Goal: Task Accomplishment & Management: Use online tool/utility

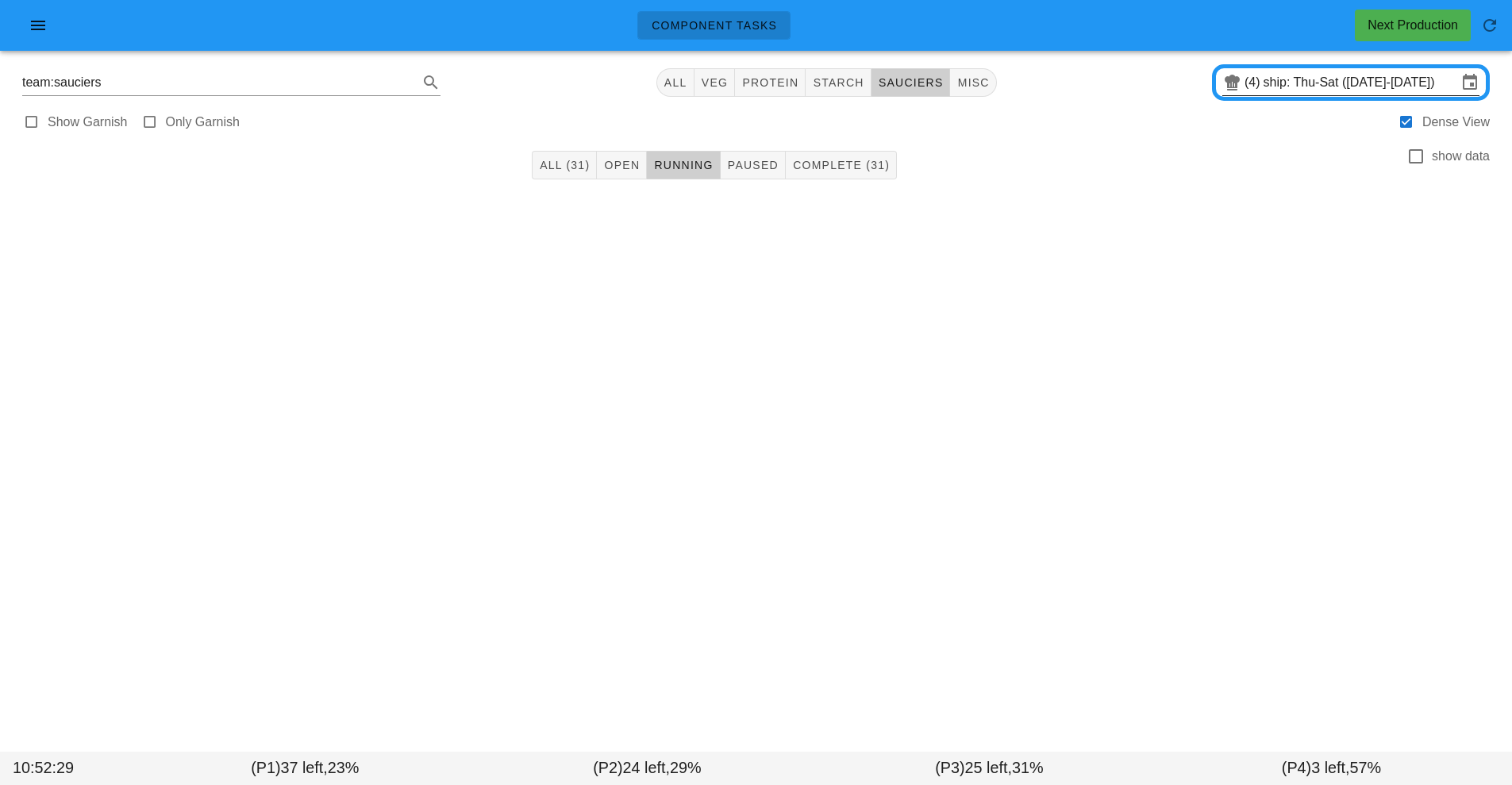
click at [1314, 90] on input "ship: Thu-Sat ([DATE]-[DATE])" at bounding box center [1360, 83] width 194 height 26
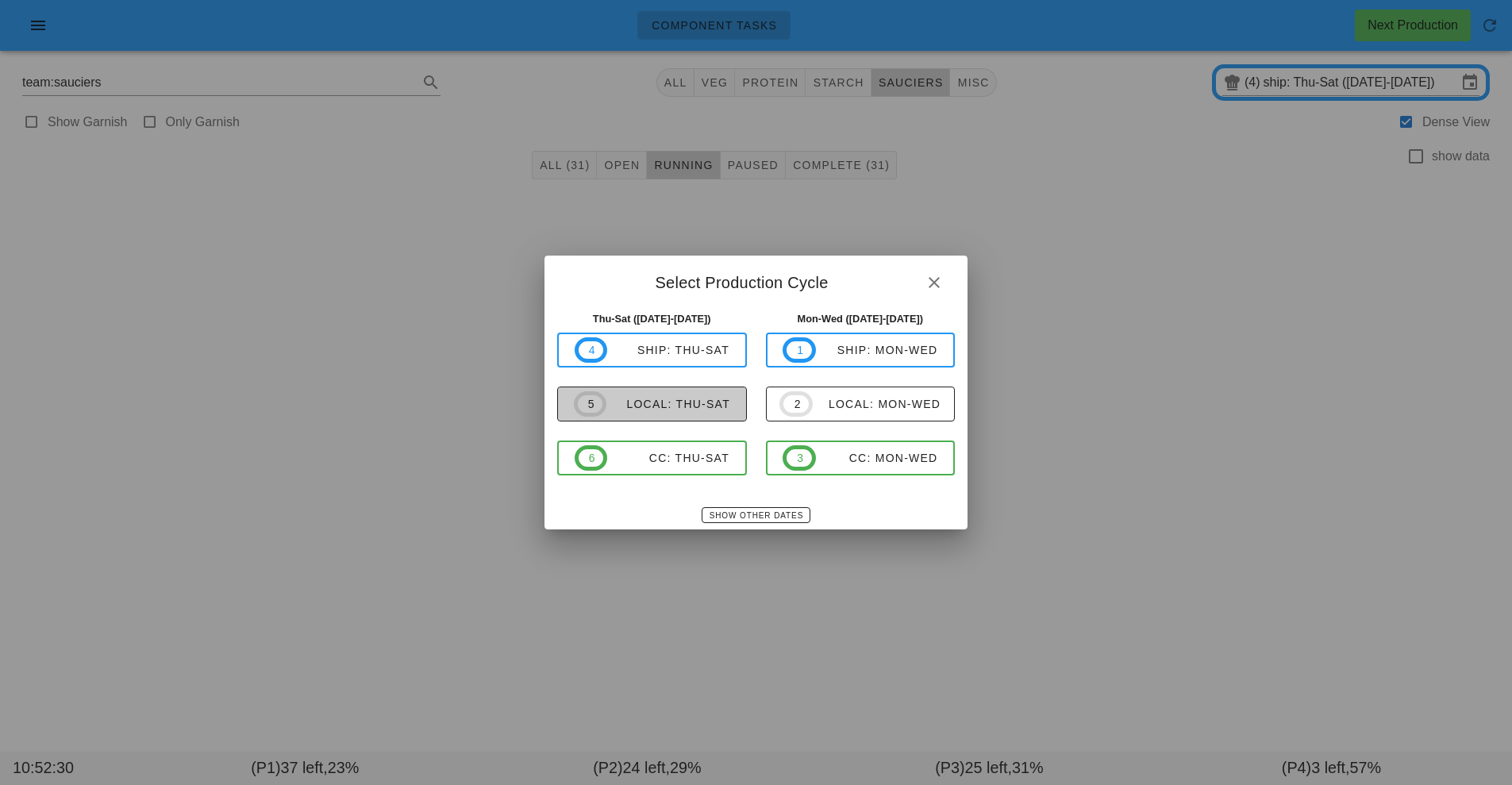
click at [671, 405] on div "local: Thu-Sat" at bounding box center [668, 404] width 124 height 13
type input "local: Thu-Sat ([DATE]-[DATE])"
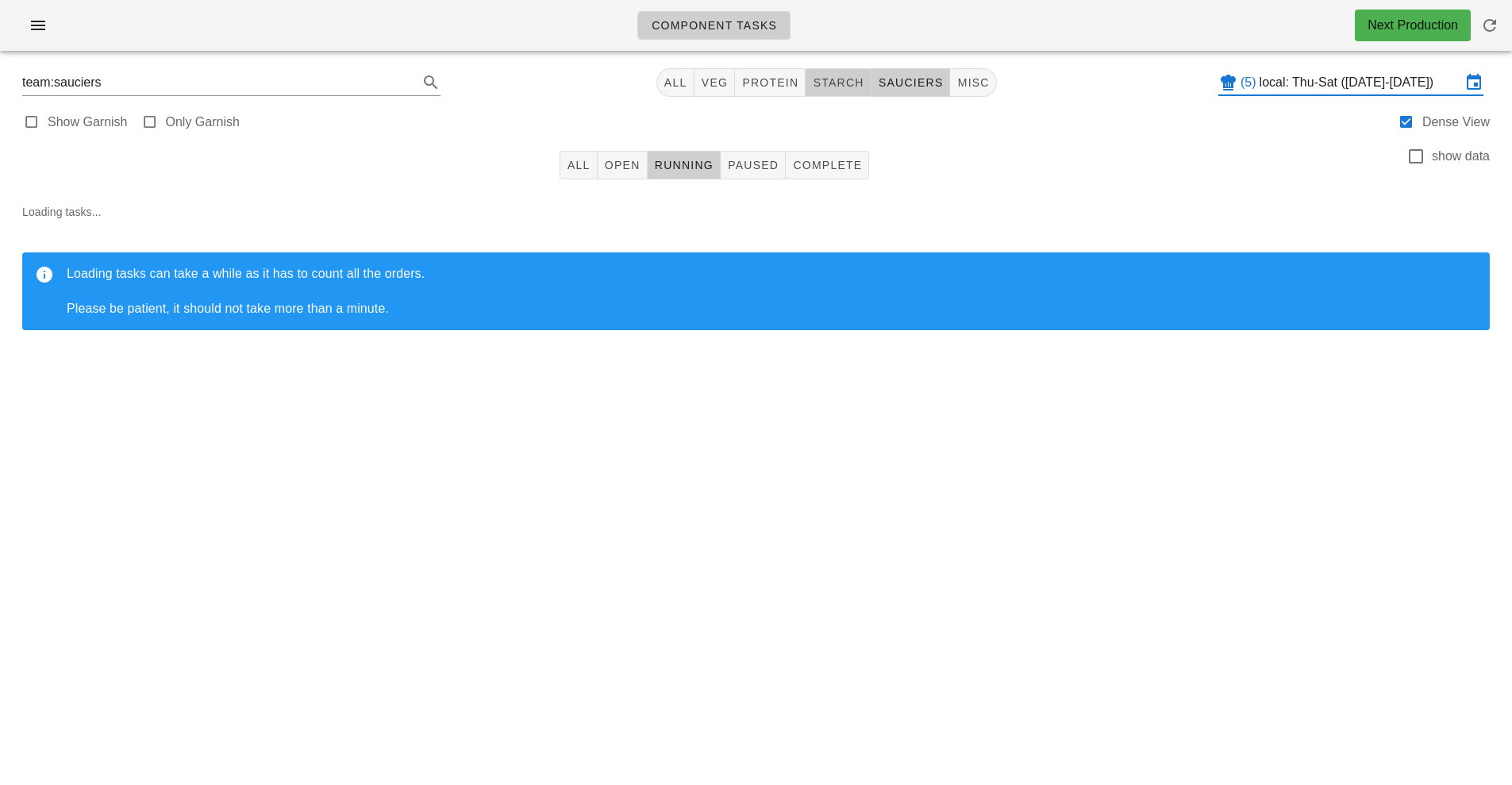
click at [840, 84] on span "starch" at bounding box center [838, 83] width 51 height 13
type input "team:starch"
click at [613, 162] on span "Open" at bounding box center [622, 166] width 36 height 13
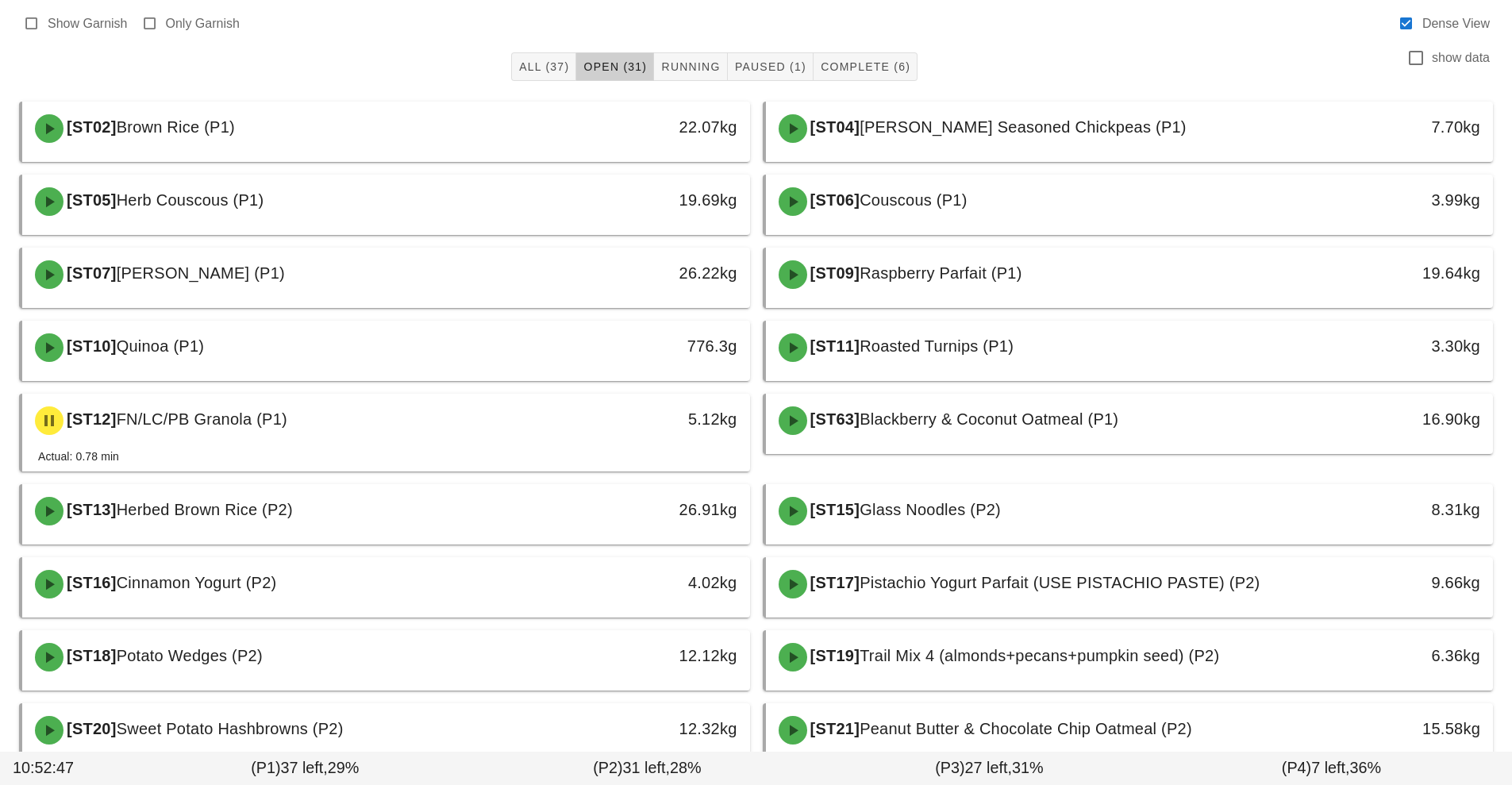
scroll to position [101, 0]
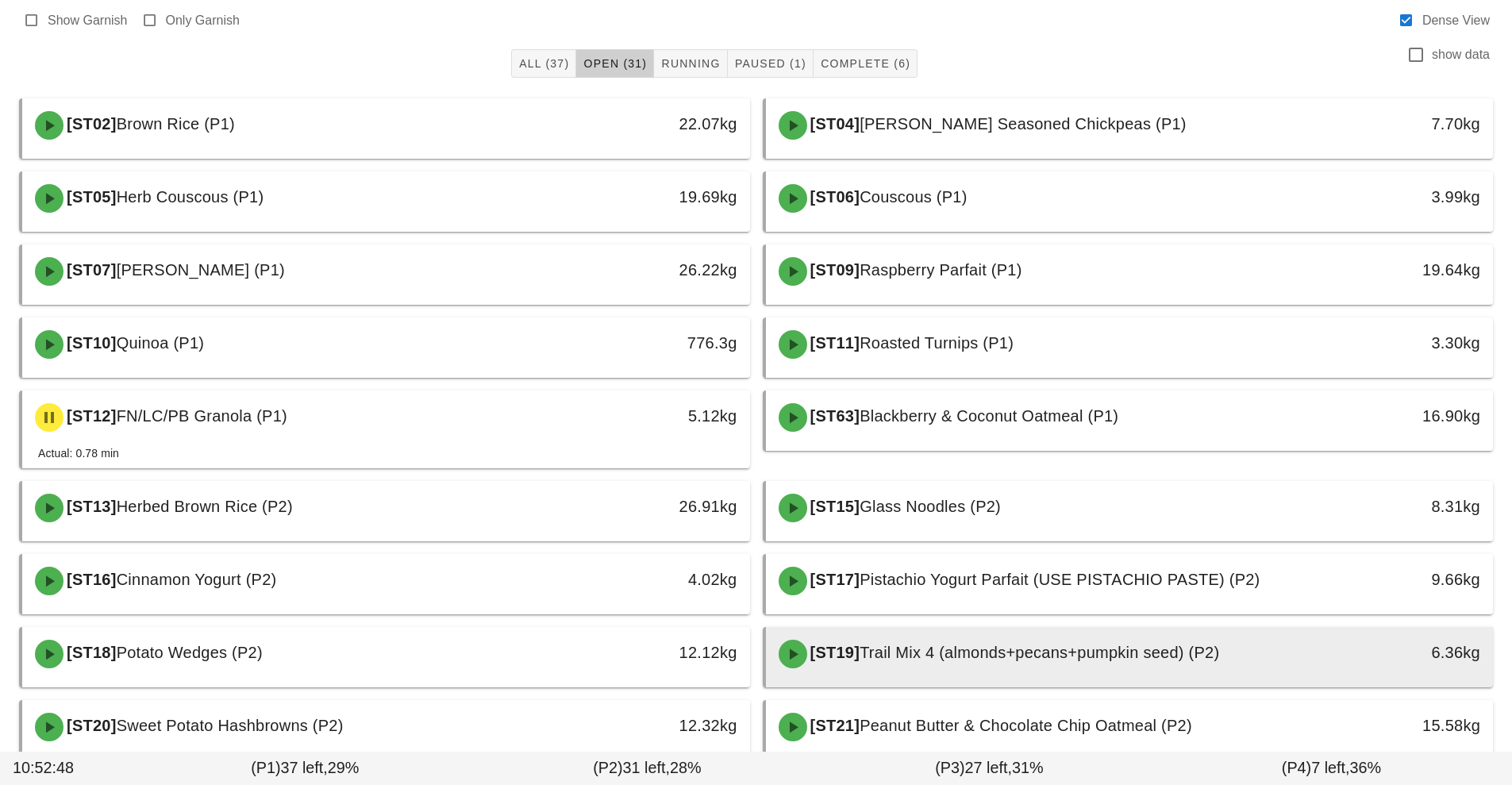
click at [1032, 660] on span "Trail Mix 4 (almonds+pecans+pumpkin seed) (P2)" at bounding box center [1039, 652] width 359 height 18
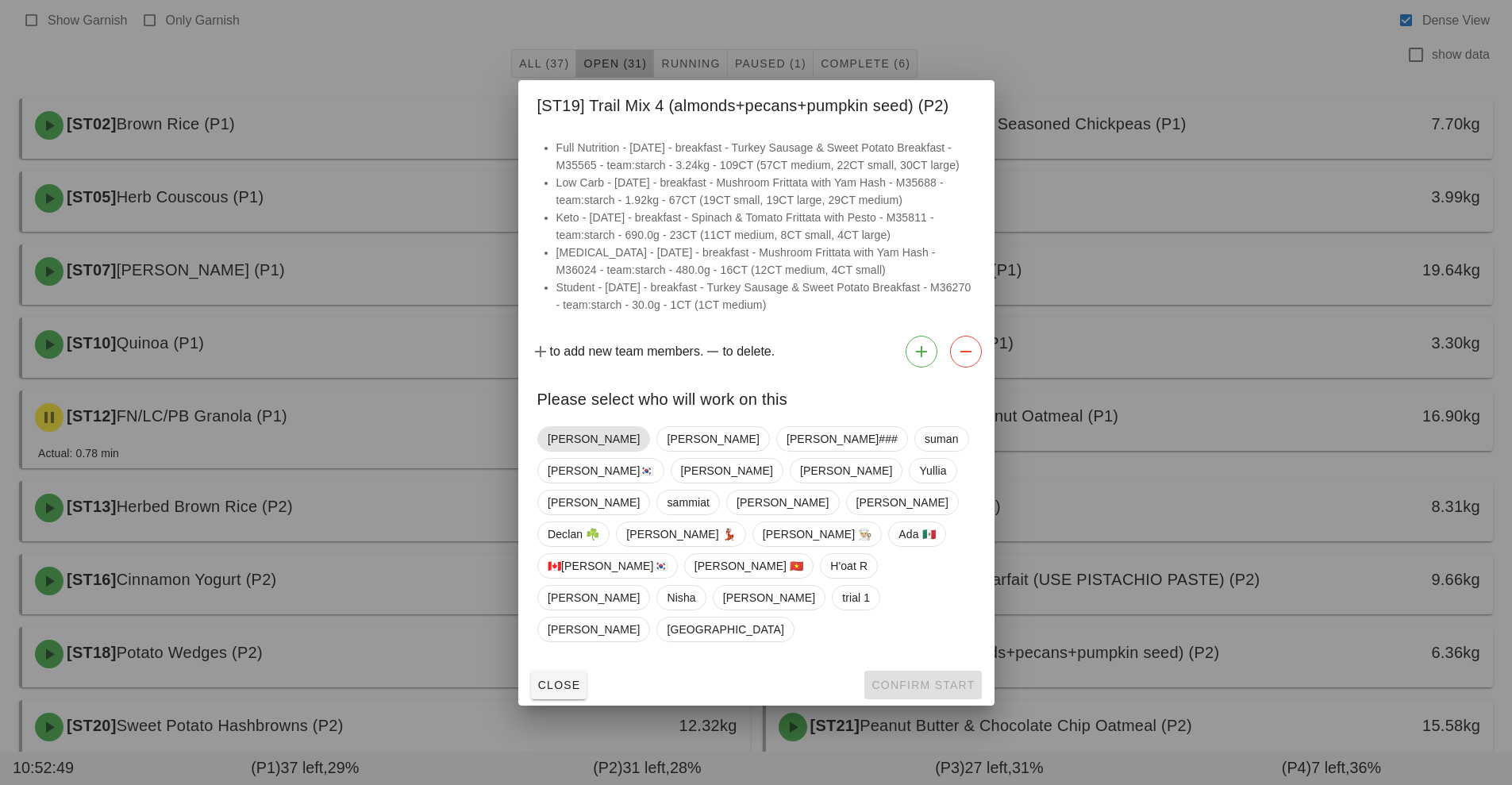
click at [572, 451] on span "[PERSON_NAME]" at bounding box center [594, 439] width 92 height 24
click at [909, 671] on button "Confirm Start" at bounding box center [922, 685] width 116 height 29
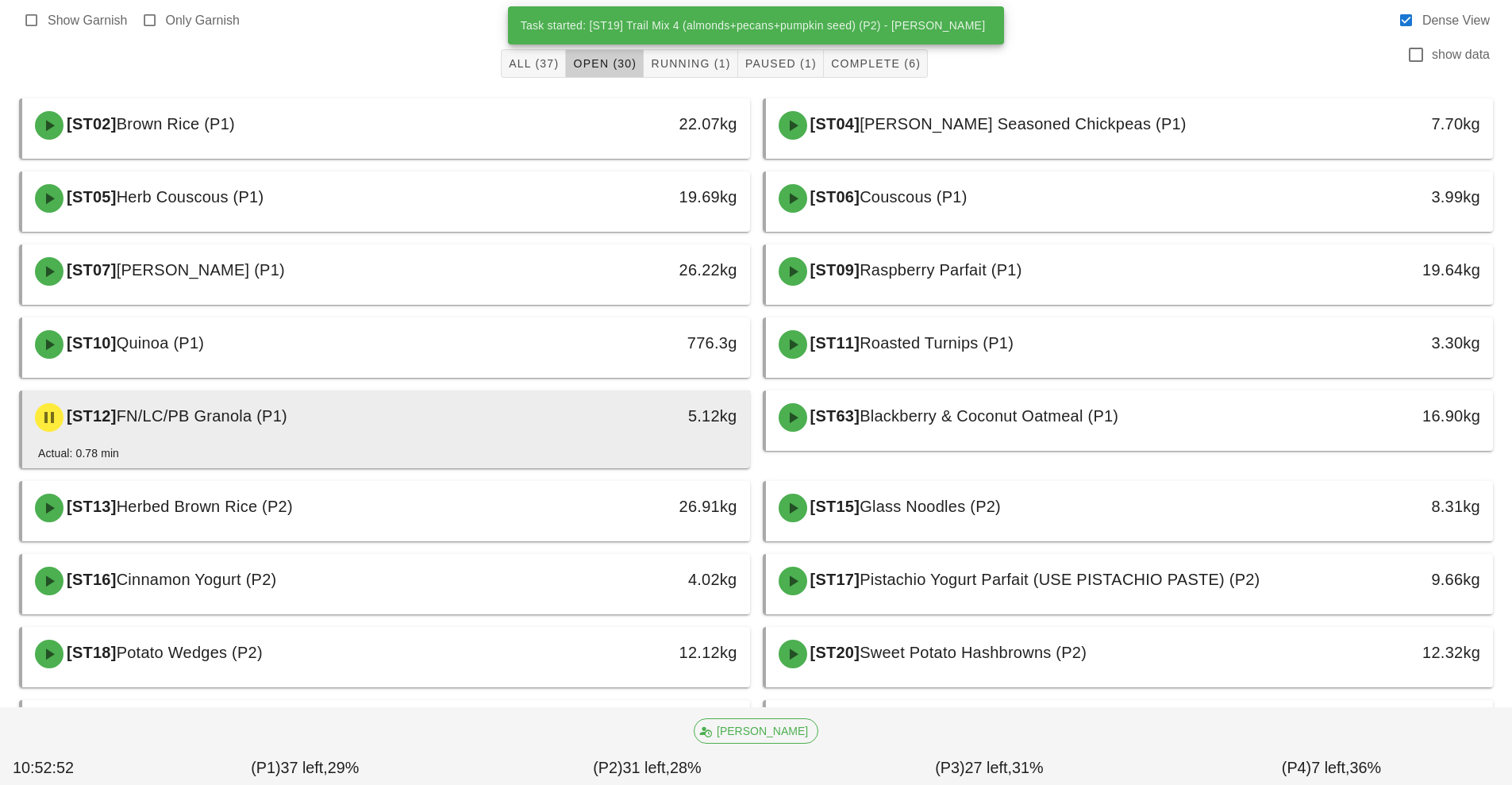
click at [416, 431] on div "[ST12] FN/LC/PB Granola (P1)" at bounding box center [296, 417] width 541 height 47
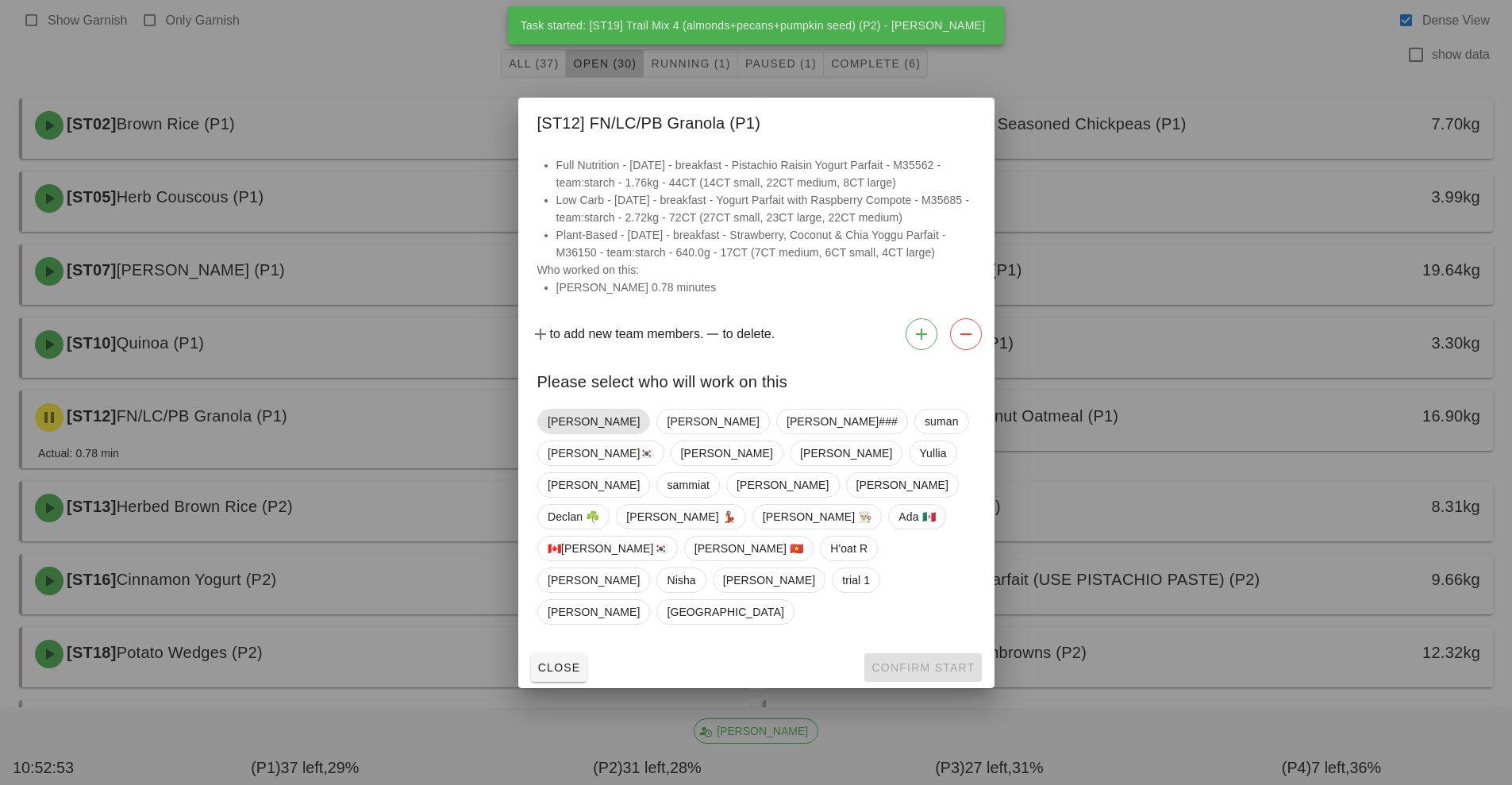
click at [570, 433] on span "[PERSON_NAME]" at bounding box center [594, 422] width 92 height 24
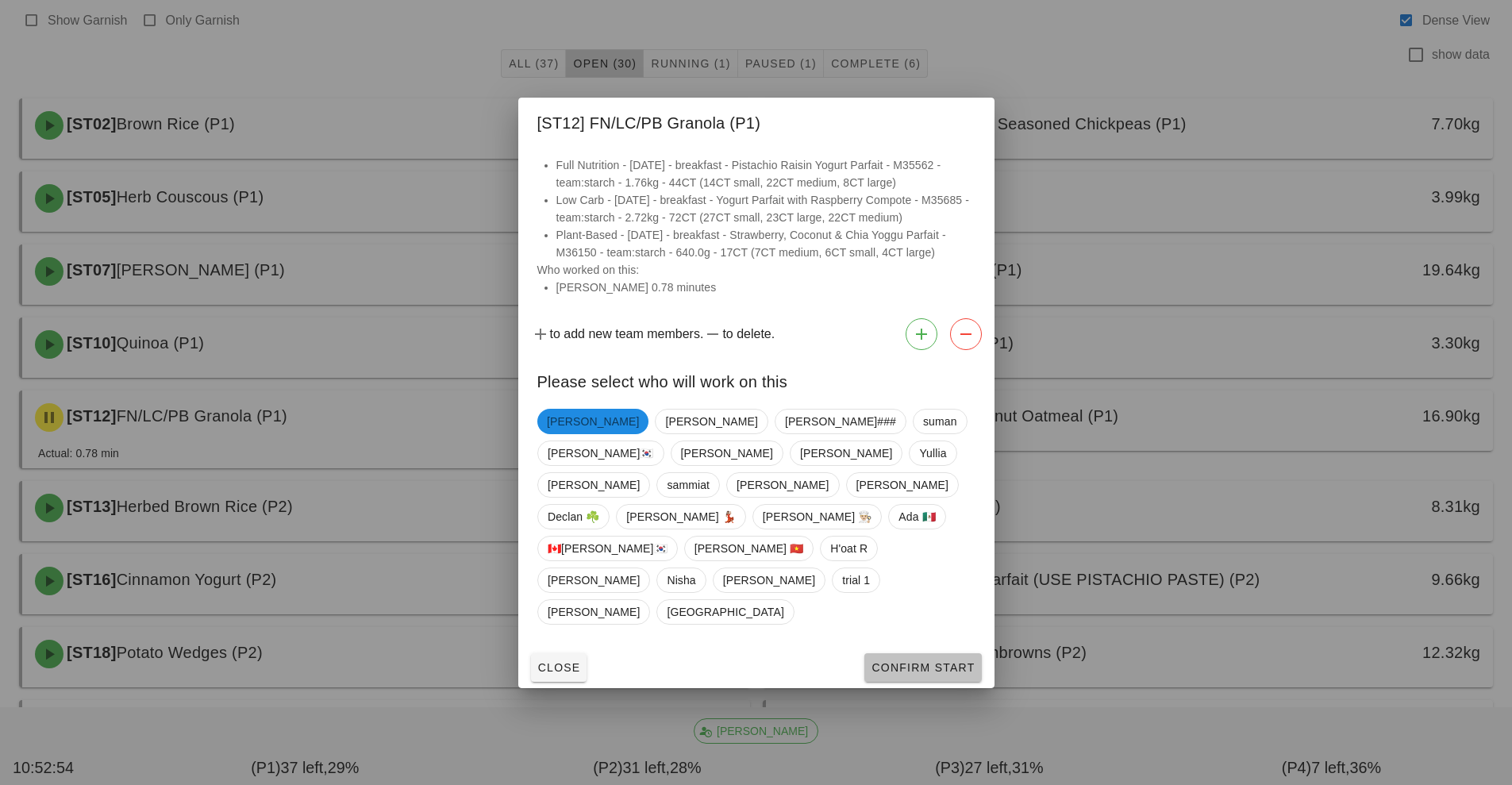
click at [935, 661] on span "Confirm Start" at bounding box center [922, 668] width 104 height 13
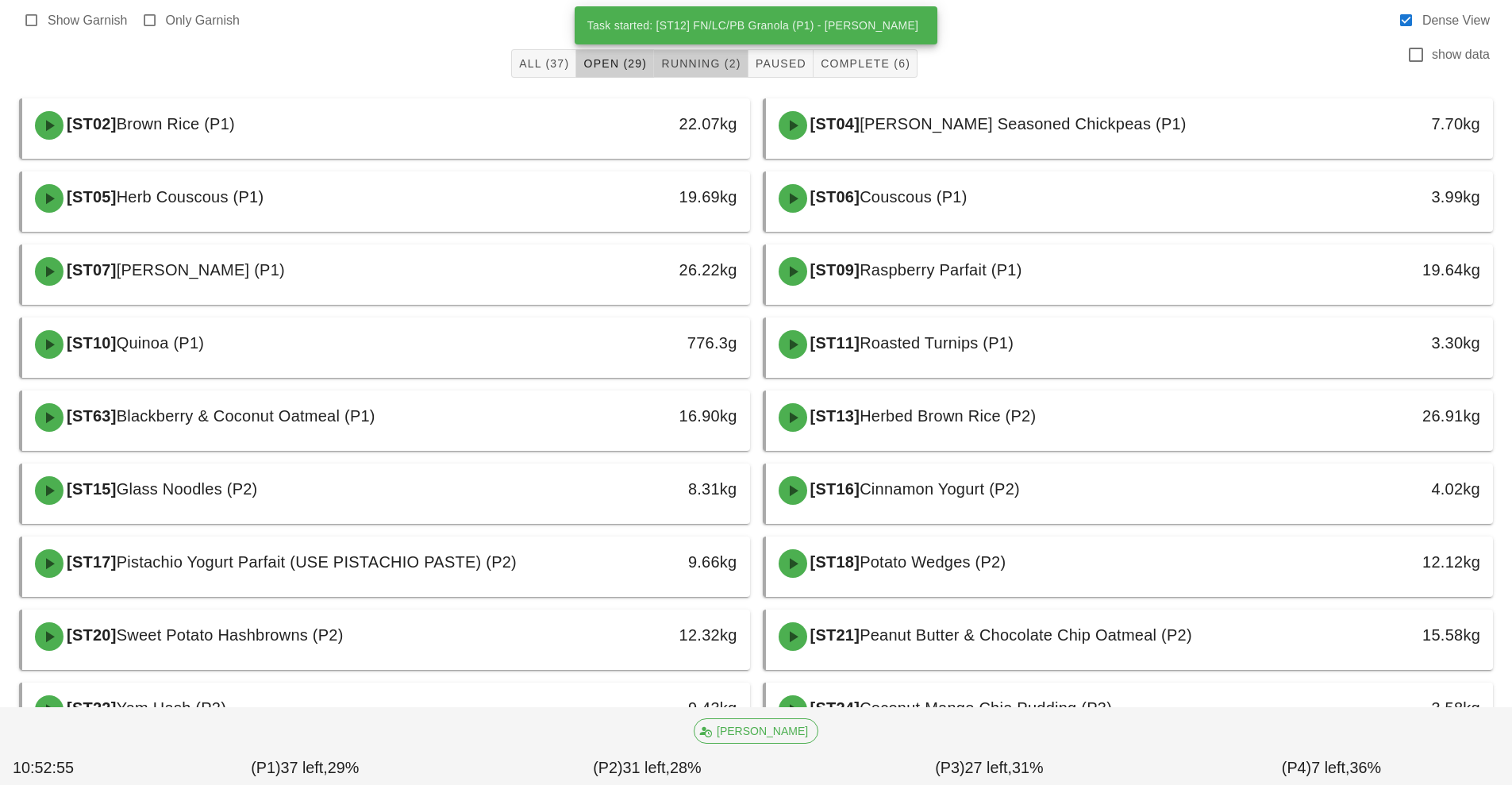
click at [703, 57] on span "Running (2)" at bounding box center [701, 63] width 80 height 13
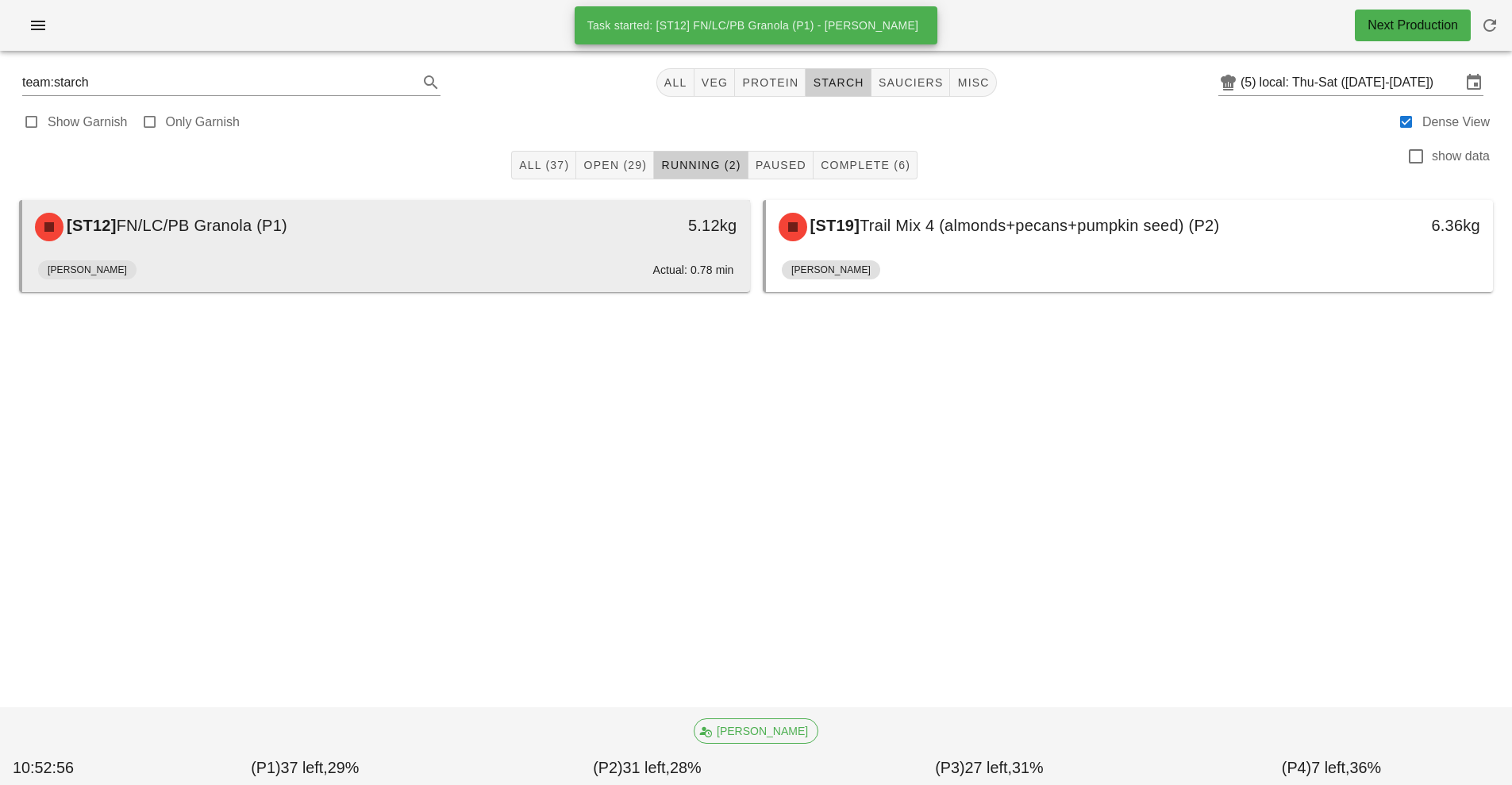
click at [332, 255] on div "Fernanda Actual: 0.78 min" at bounding box center [386, 272] width 696 height 38
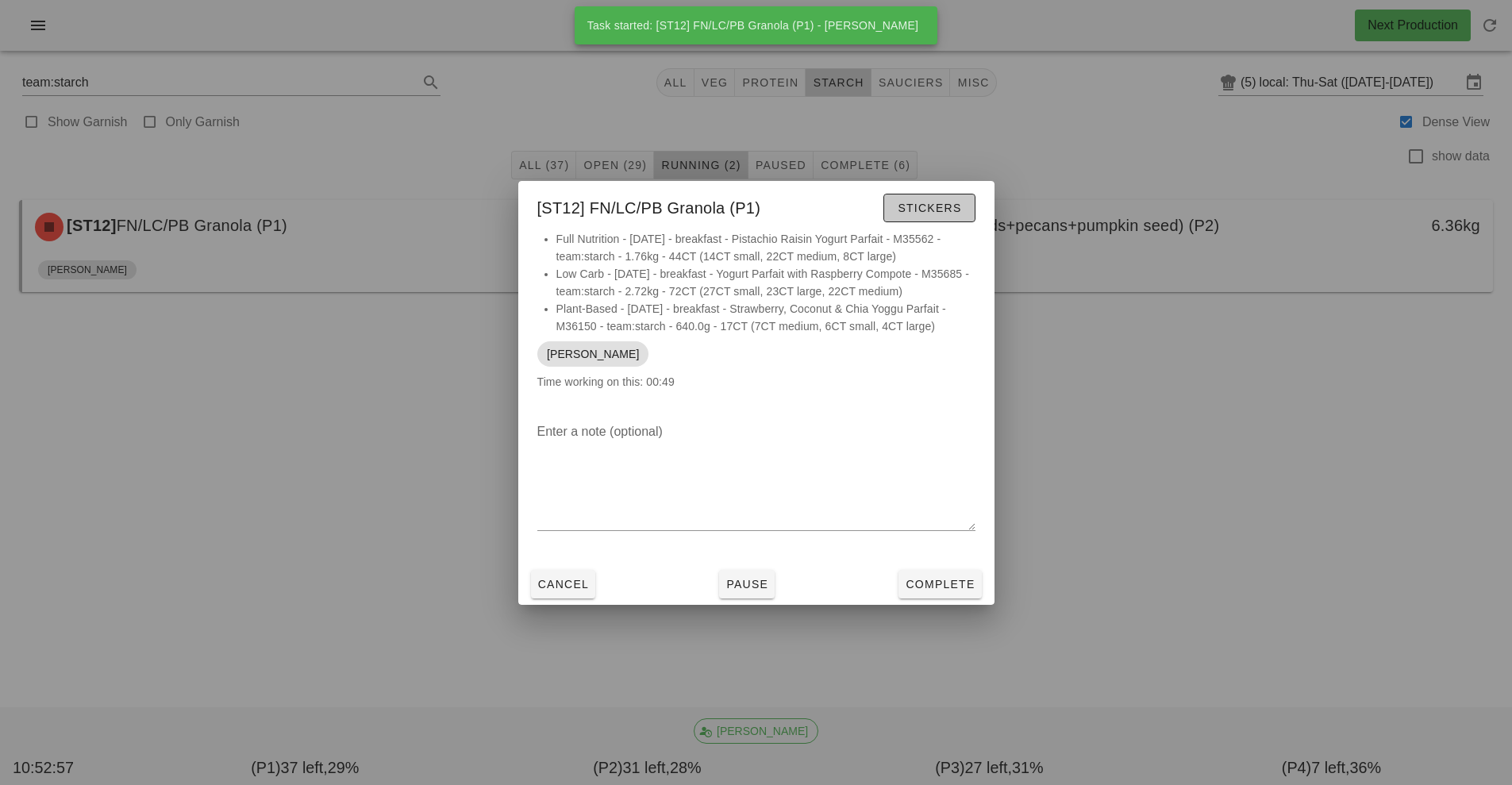
click at [918, 220] on button "Stickers" at bounding box center [929, 208] width 92 height 29
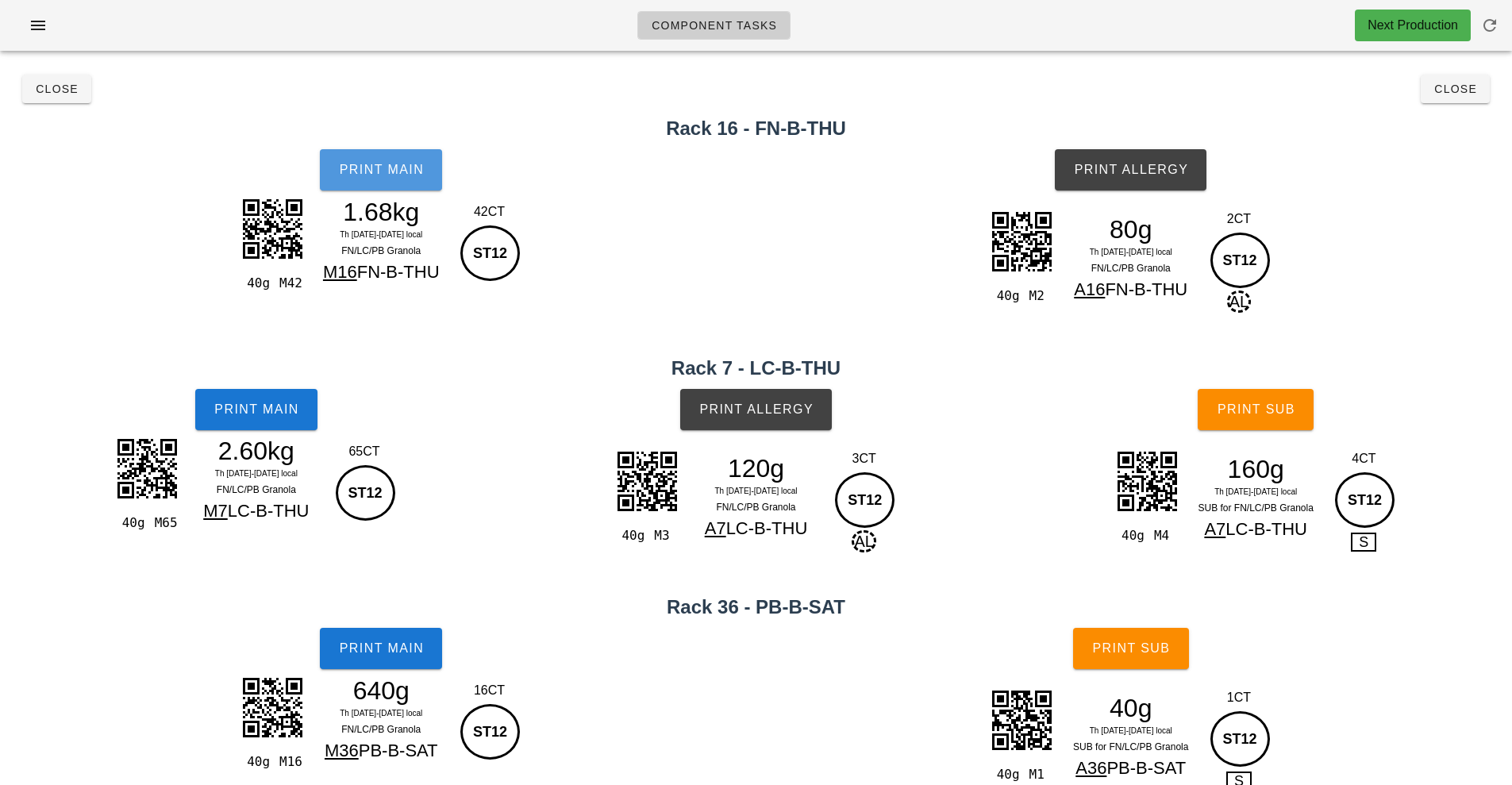
click at [396, 175] on span "Print Main" at bounding box center [381, 170] width 86 height 14
click at [277, 419] on button "Print Main" at bounding box center [256, 409] width 122 height 41
click at [398, 648] on span "Print Main" at bounding box center [381, 648] width 86 height 14
click at [1139, 181] on button "Print Allergy" at bounding box center [1130, 170] width 152 height 41
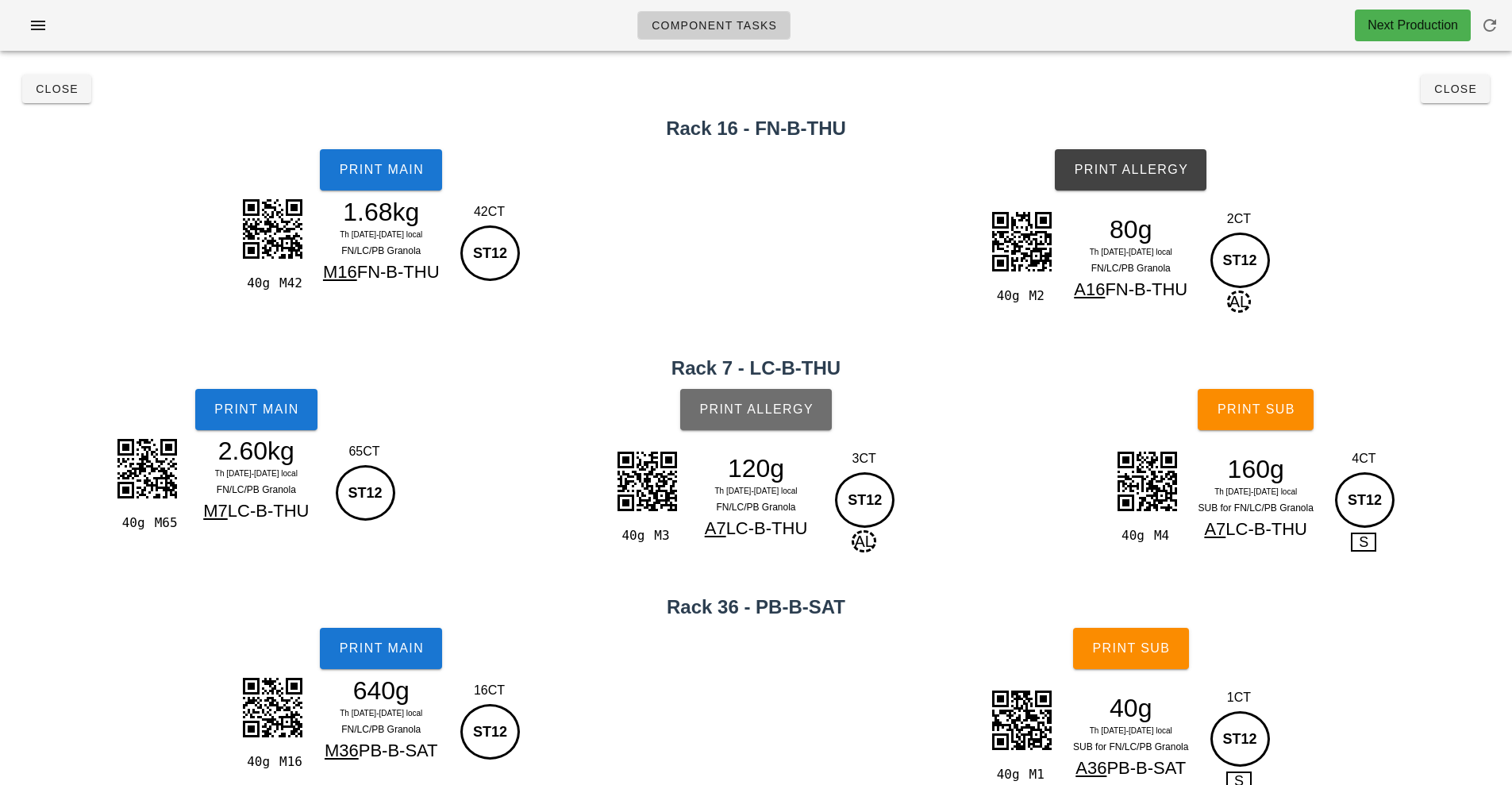
click at [763, 407] on span "Print Allergy" at bounding box center [755, 410] width 115 height 14
click at [1240, 415] on span "Print Sub" at bounding box center [1256, 410] width 79 height 14
click at [1139, 665] on button "Print Sub" at bounding box center [1131, 648] width 116 height 41
click at [1441, 97] on button "Close" at bounding box center [1455, 89] width 69 height 29
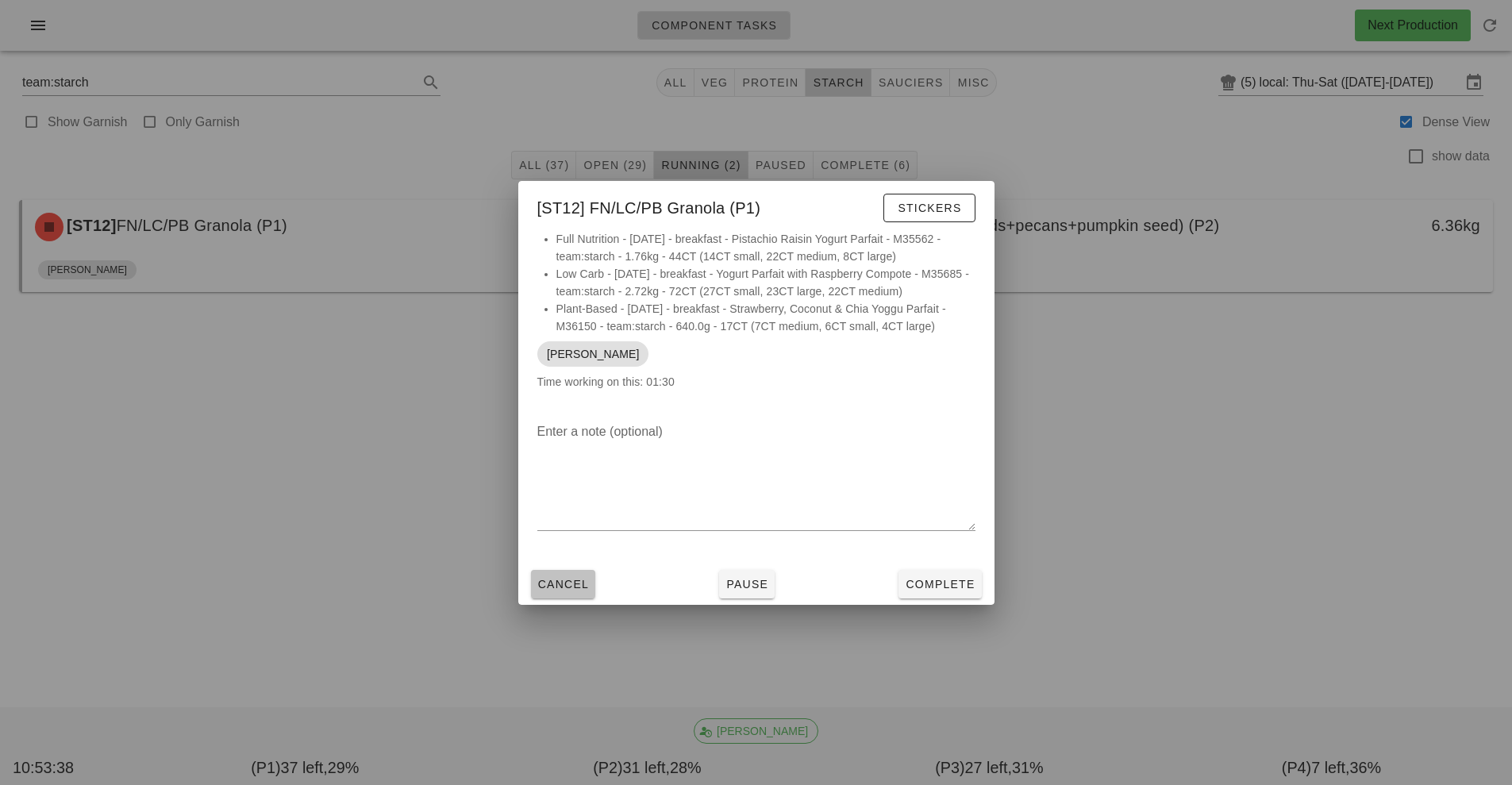
click at [562, 588] on span "Cancel" at bounding box center [563, 584] width 52 height 13
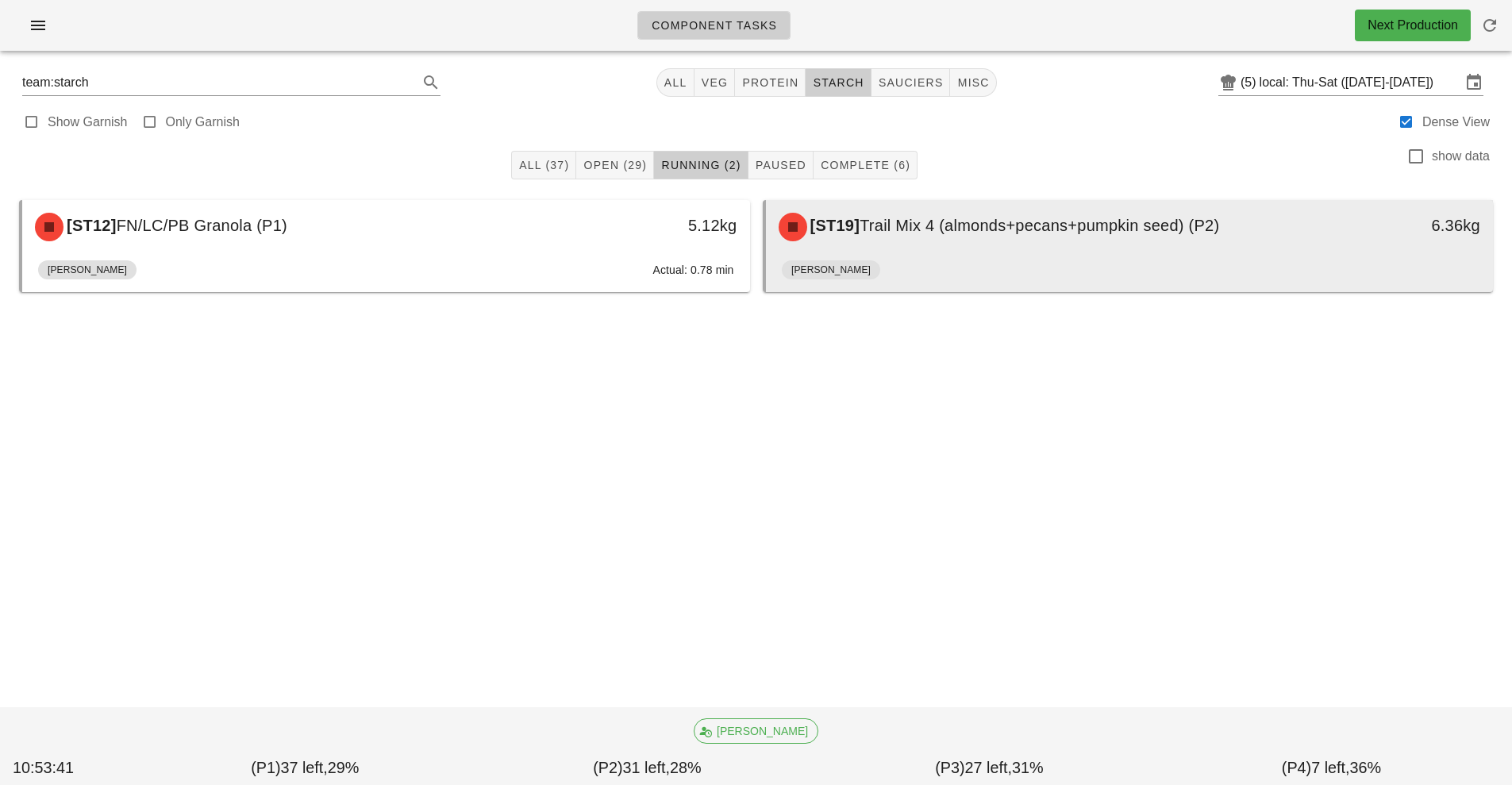
click at [955, 260] on div "[PERSON_NAME]" at bounding box center [1130, 272] width 696 height 38
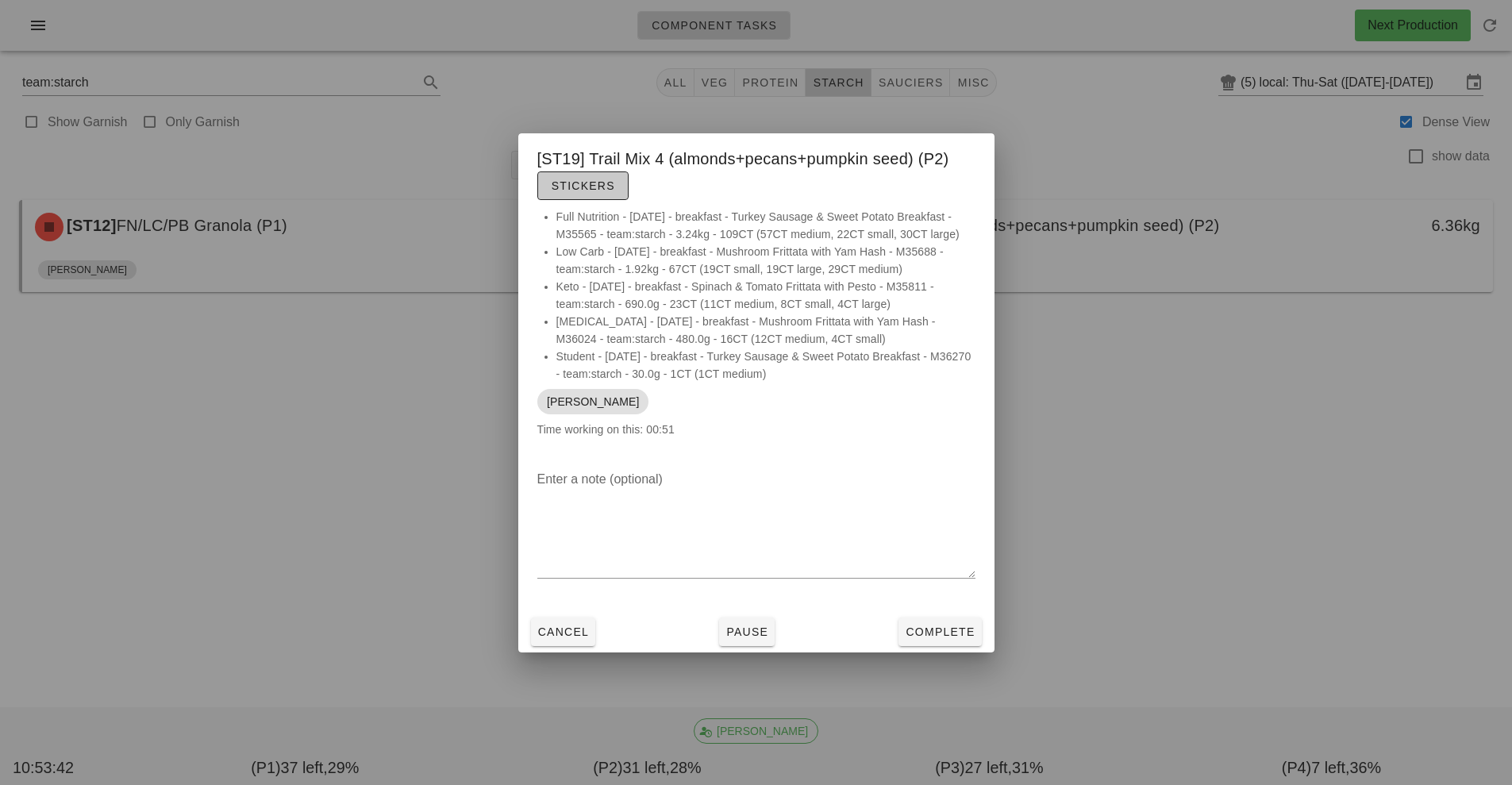
click at [599, 179] on span "Stickers" at bounding box center [583, 186] width 64 height 13
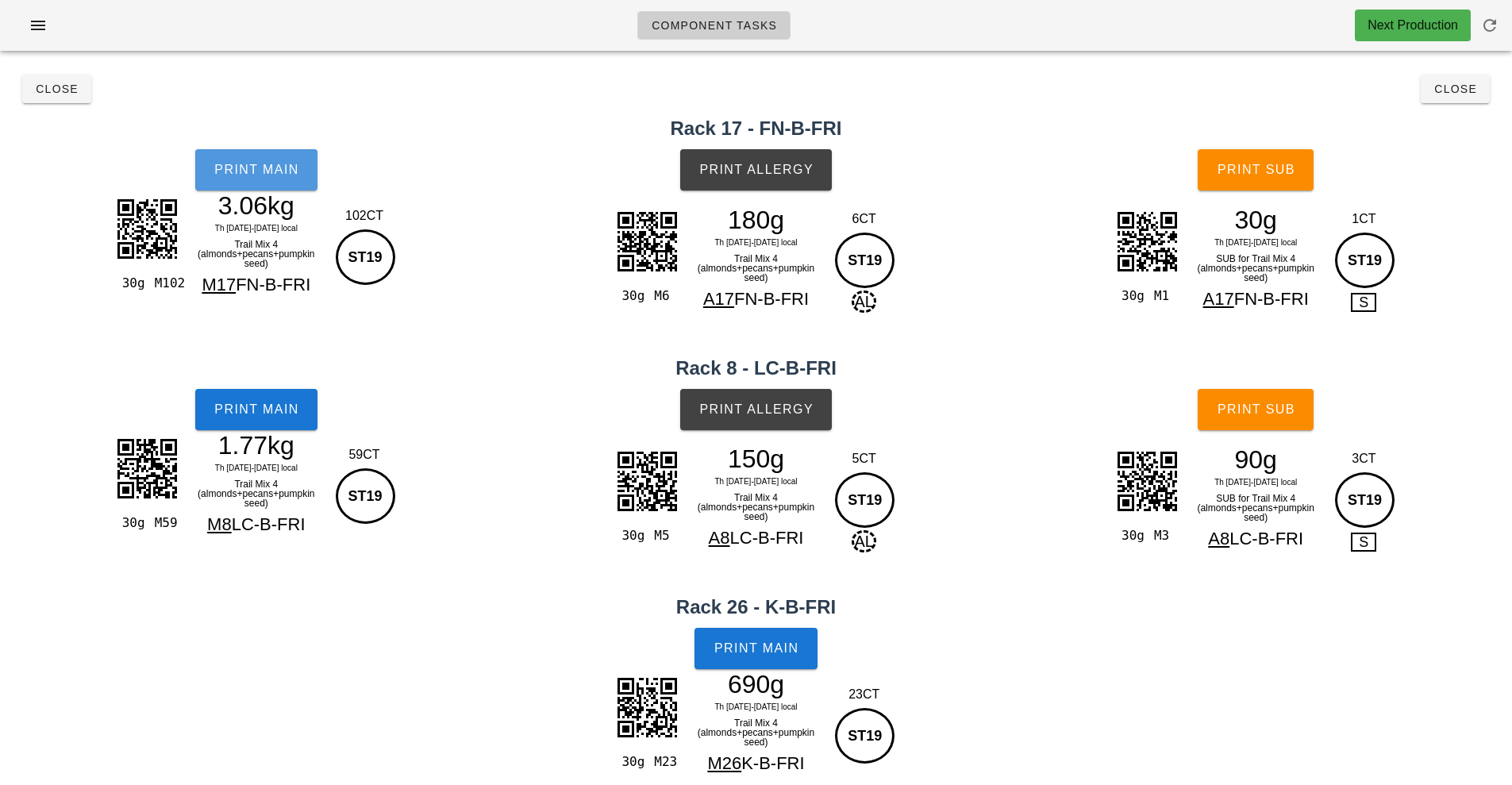
click at [274, 186] on button "Print Main" at bounding box center [256, 170] width 122 height 41
click at [239, 414] on span "Print Main" at bounding box center [256, 410] width 86 height 14
click at [788, 645] on span "Print Main" at bounding box center [756, 648] width 86 height 14
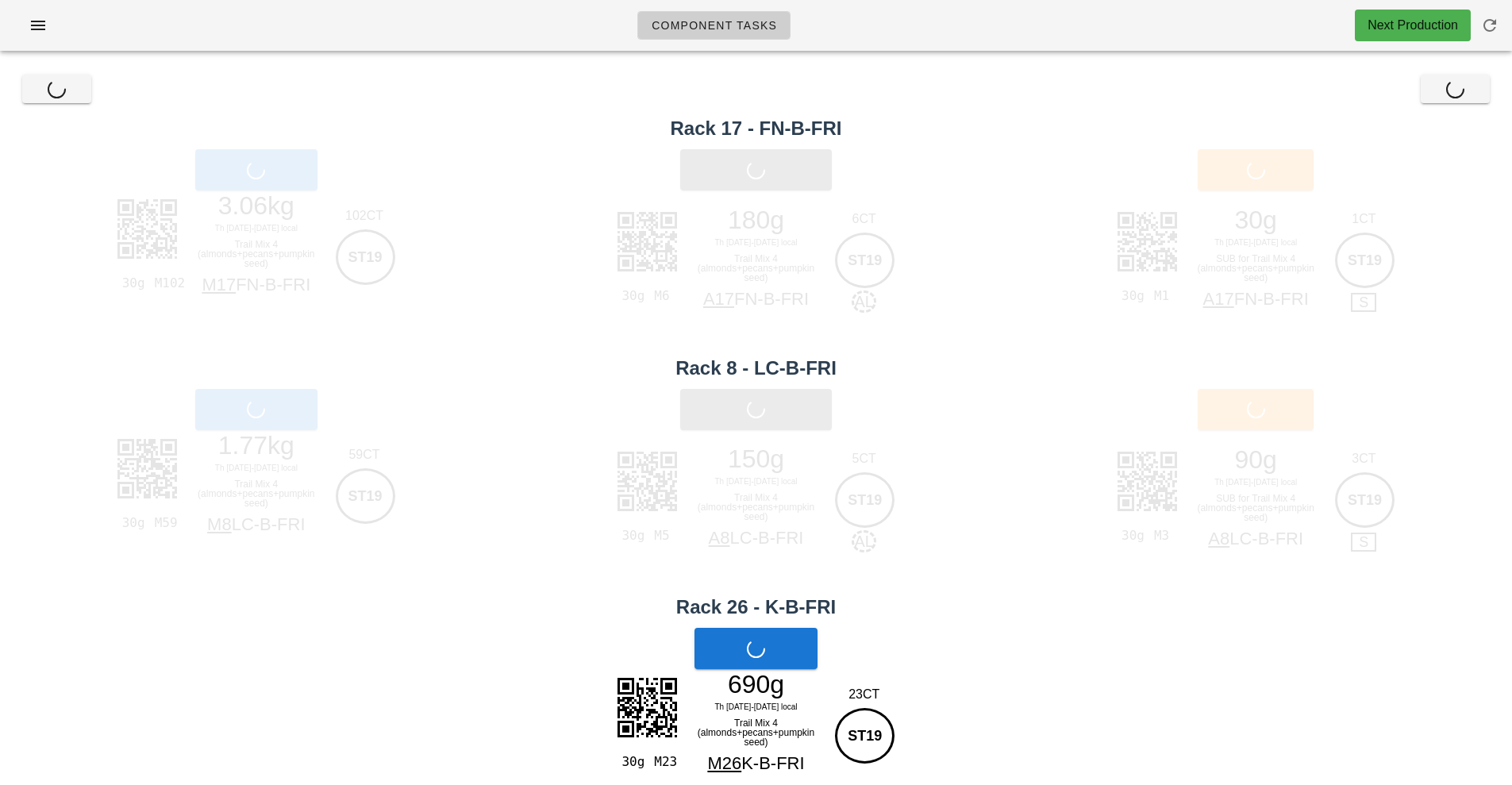
scroll to position [494, 0]
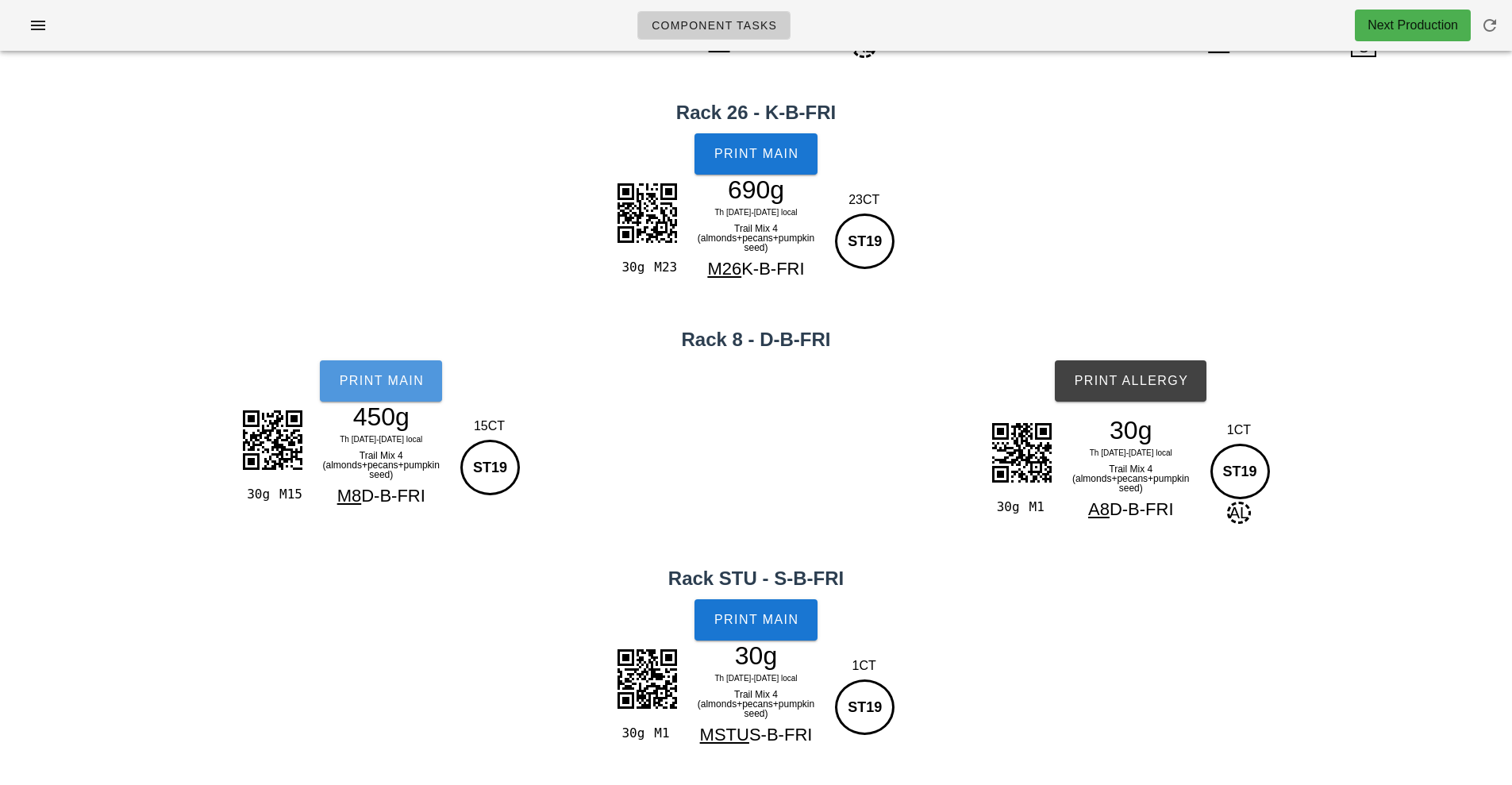
click at [374, 374] on span "Print Main" at bounding box center [381, 381] width 86 height 14
click at [771, 615] on span "Print Main" at bounding box center [756, 620] width 86 height 14
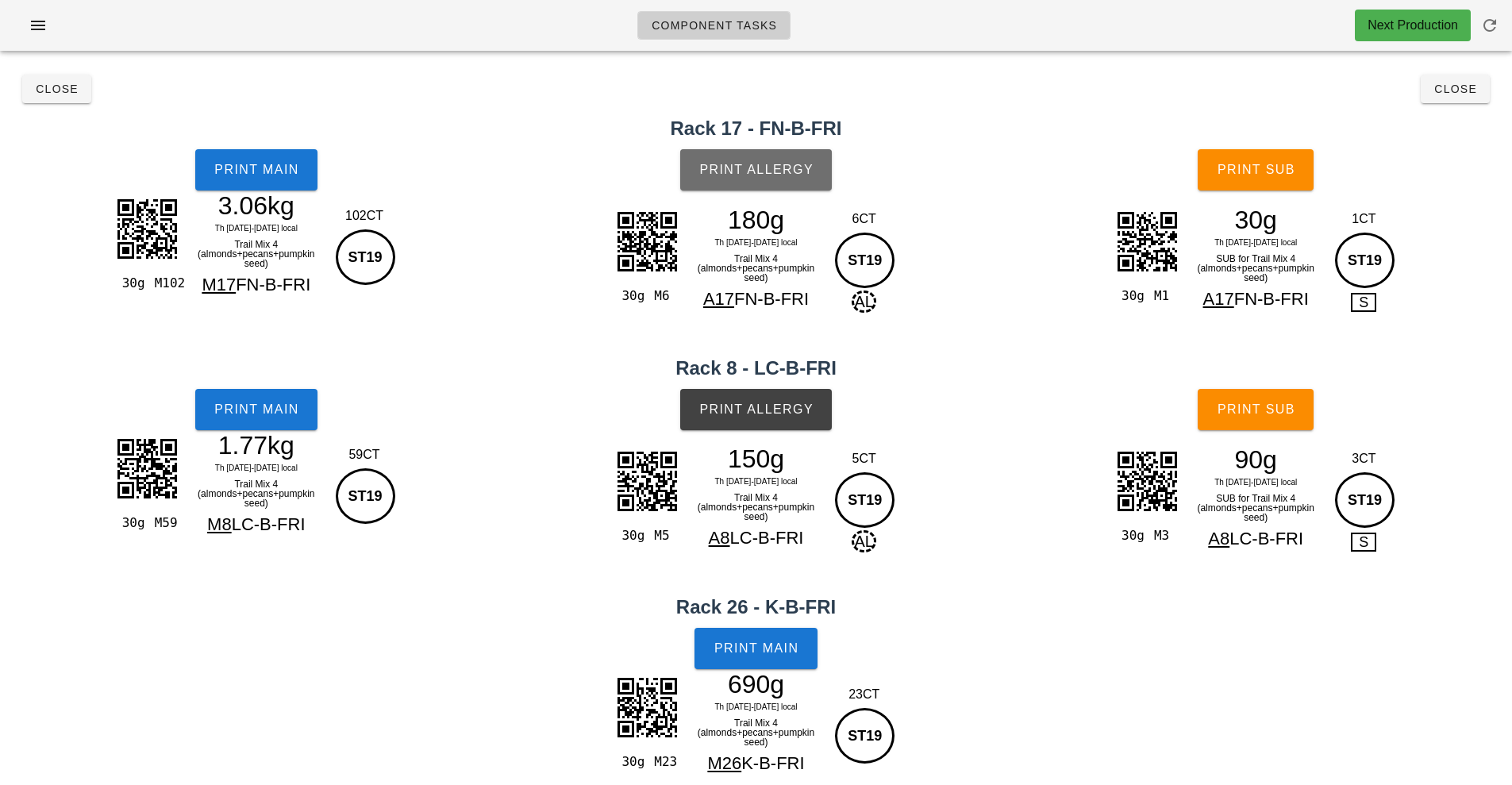
click at [748, 170] on span "Print Allergy" at bounding box center [755, 170] width 115 height 14
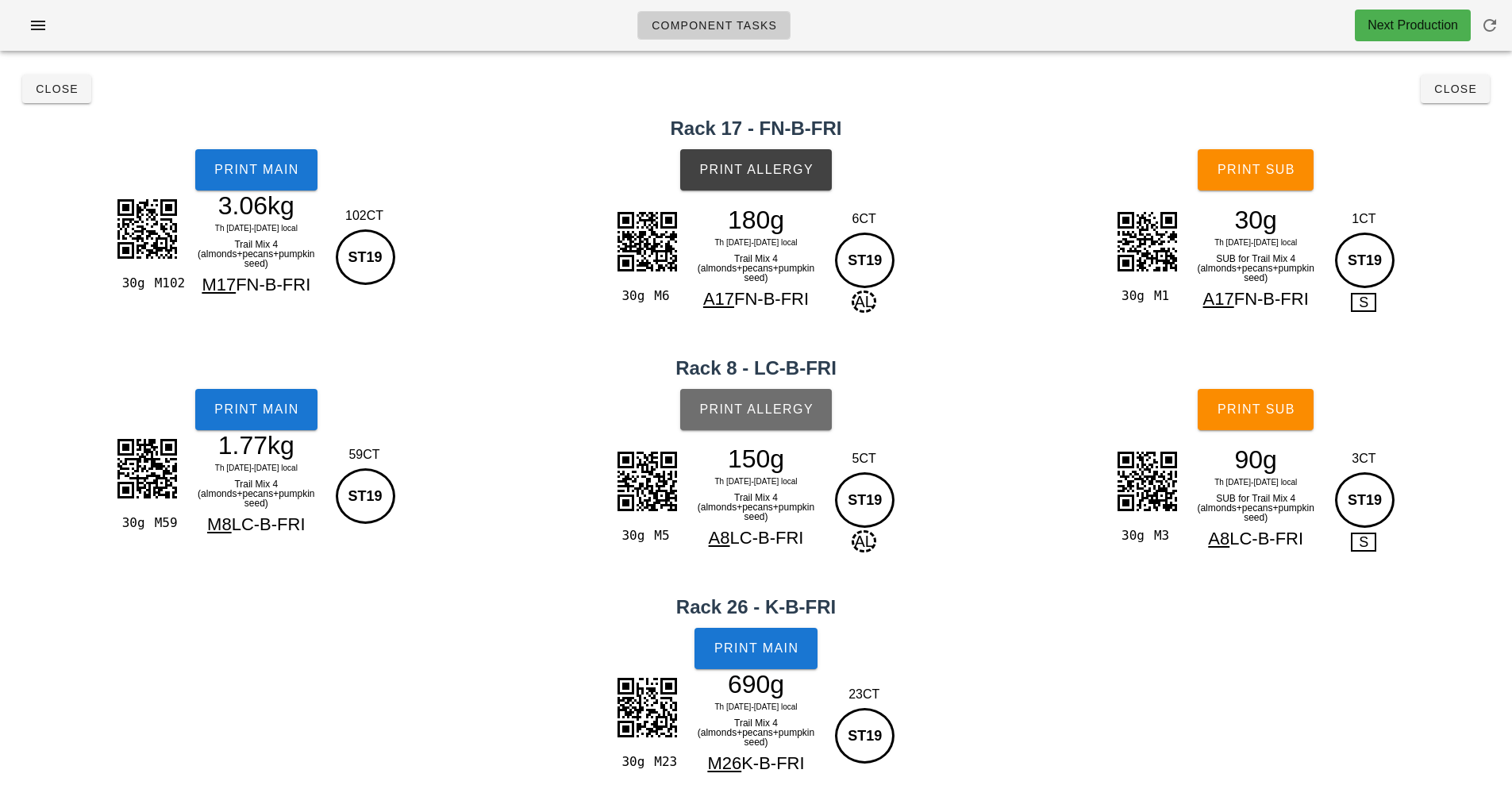
click at [756, 410] on span "Print Allergy" at bounding box center [755, 410] width 115 height 14
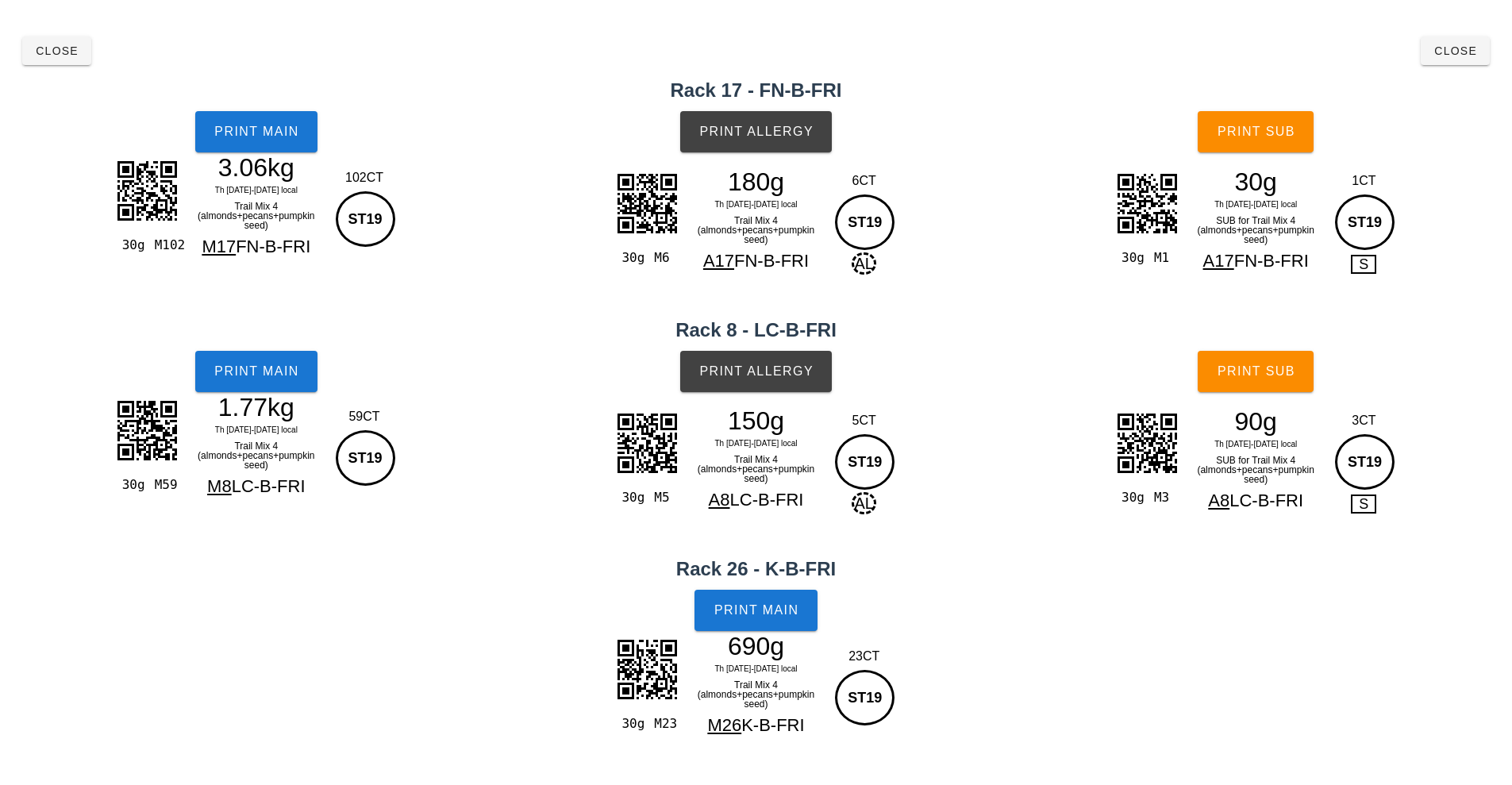
scroll to position [494, 0]
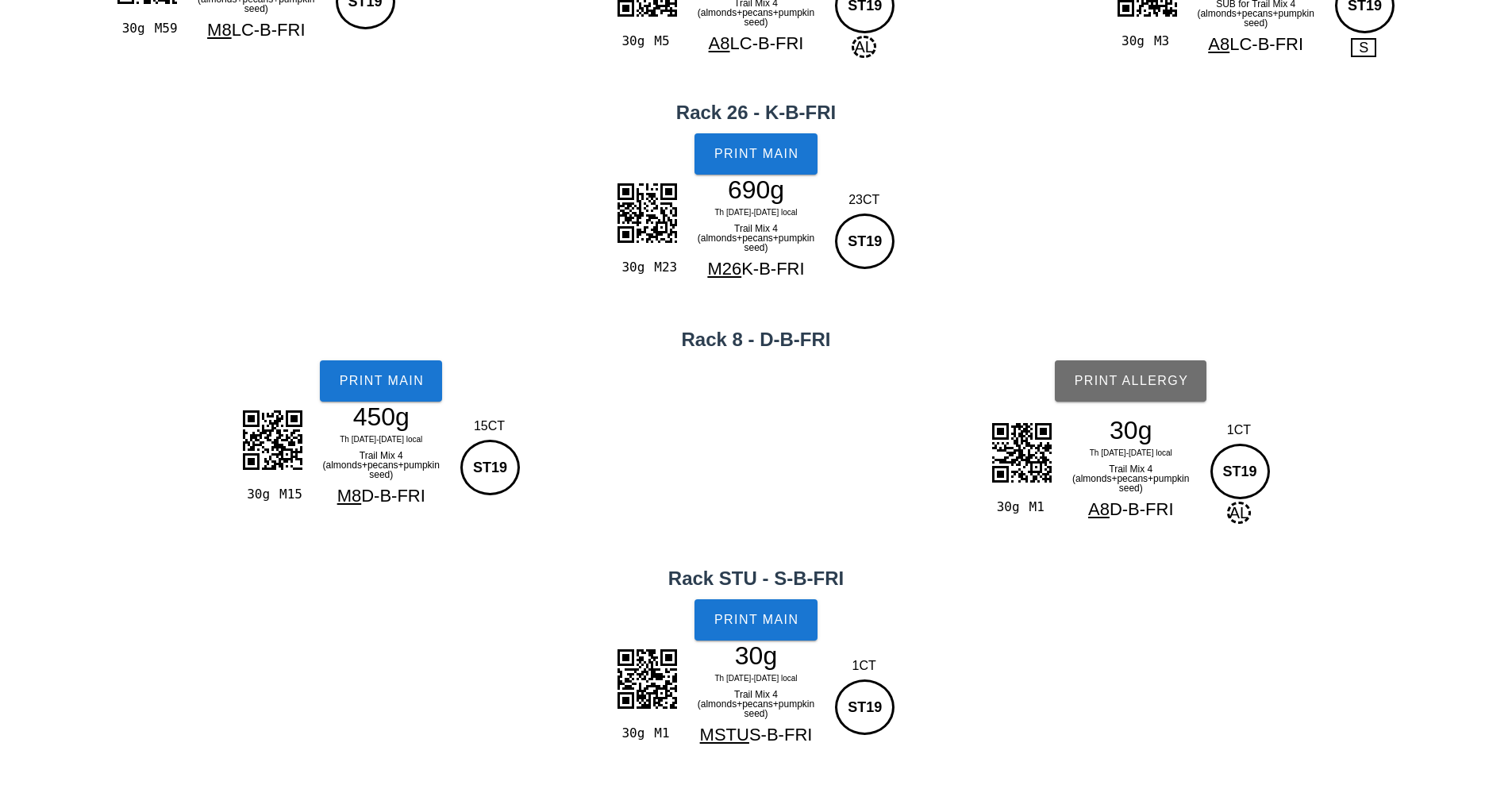
click at [1132, 372] on button "Print Allergy" at bounding box center [1130, 380] width 152 height 41
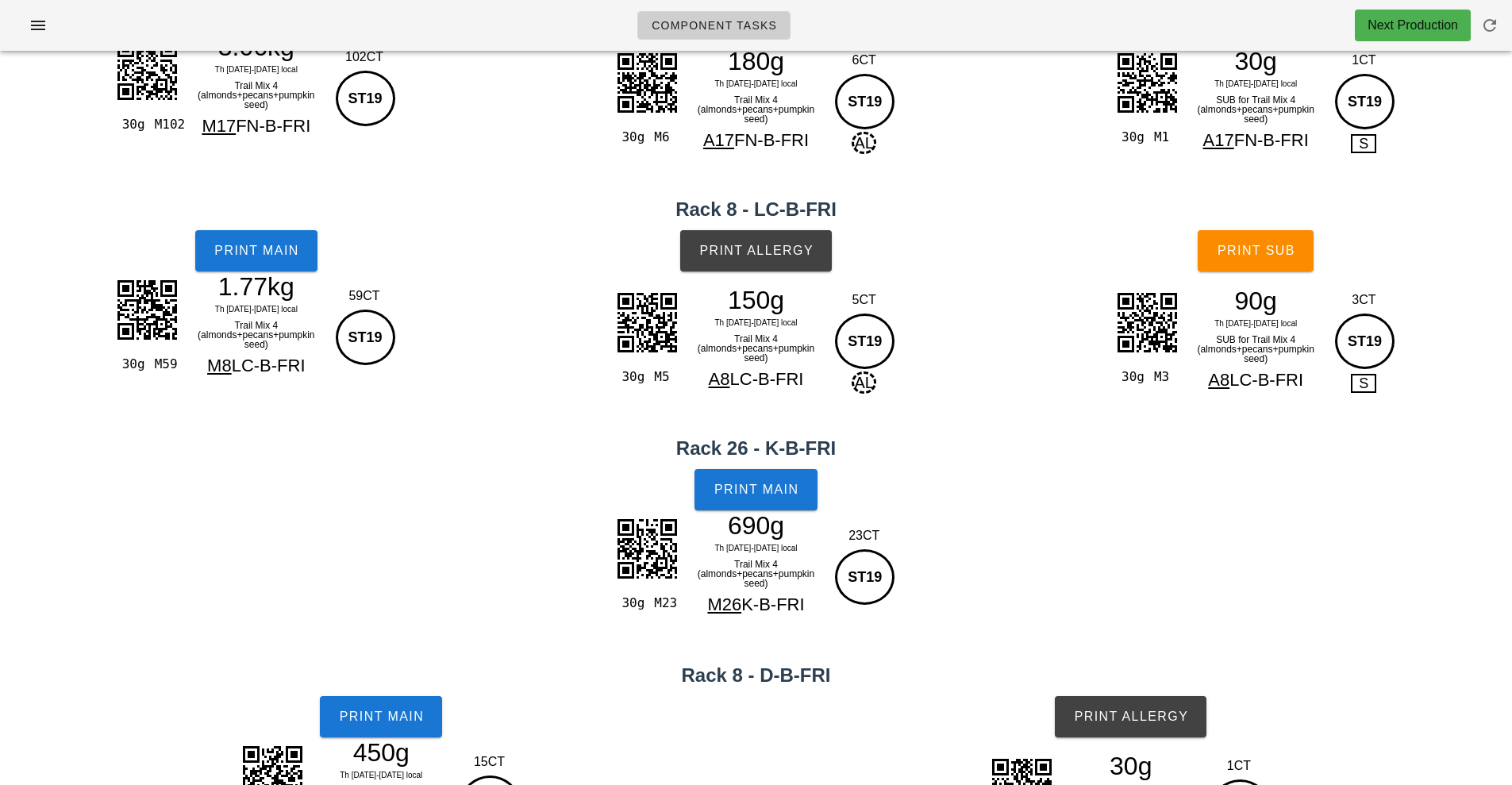
scroll to position [0, 0]
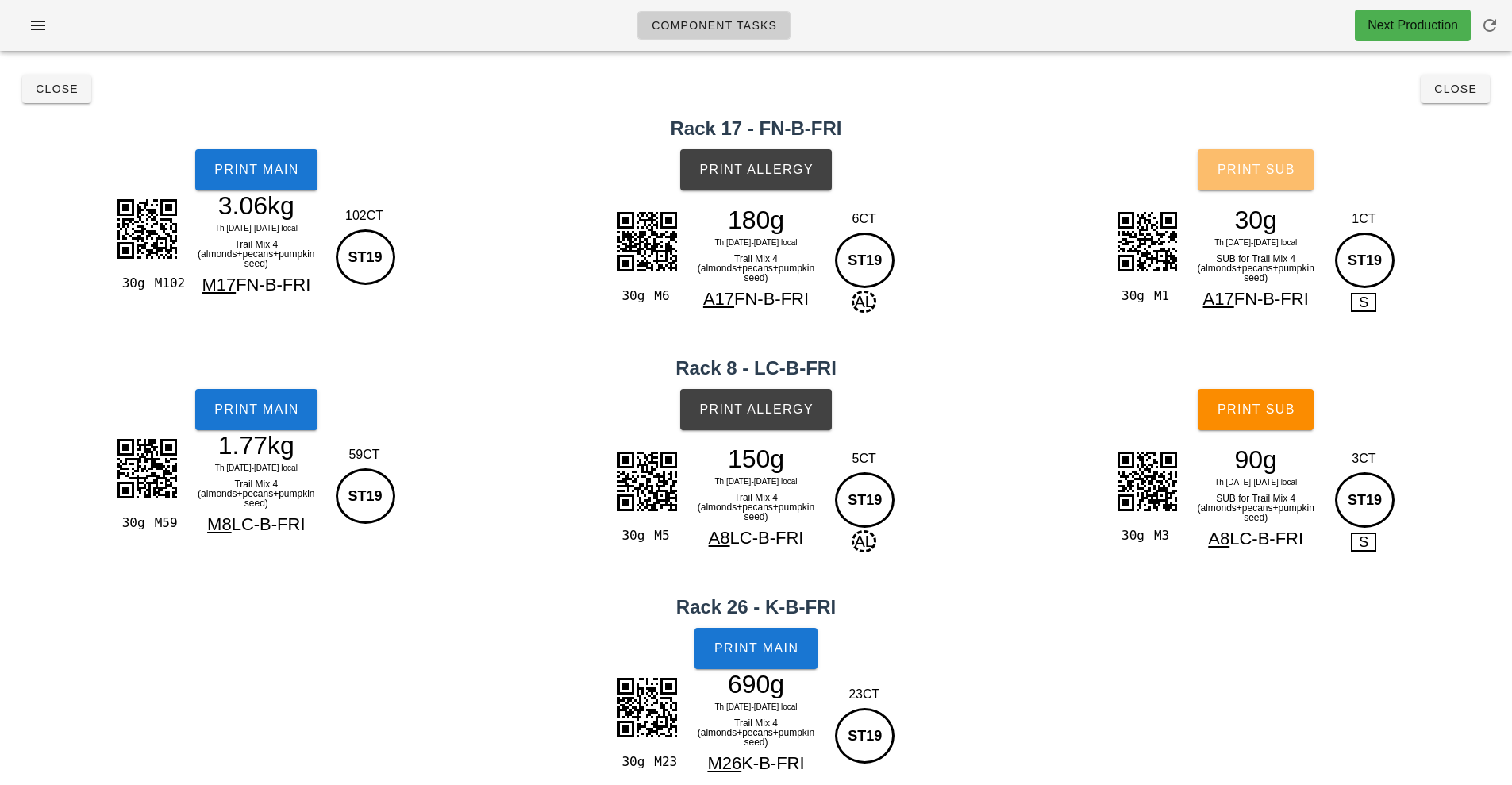
click at [1265, 170] on span "Print Sub" at bounding box center [1256, 170] width 79 height 14
click at [1276, 411] on span "Print Sub" at bounding box center [1256, 410] width 79 height 14
click at [53, 92] on span "Close" at bounding box center [56, 89] width 43 height 13
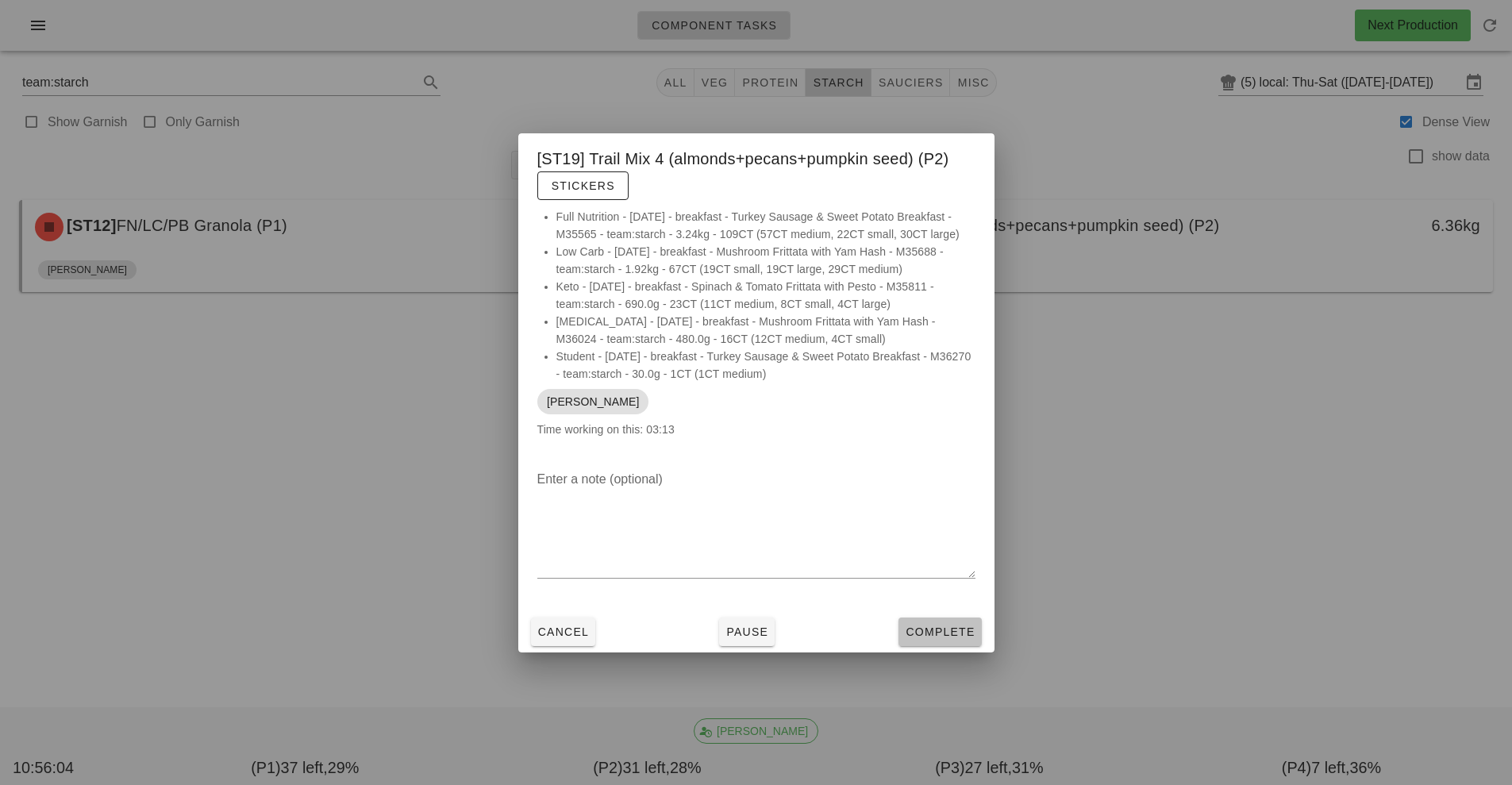
click at [933, 634] on span "Complete" at bounding box center [939, 632] width 70 height 13
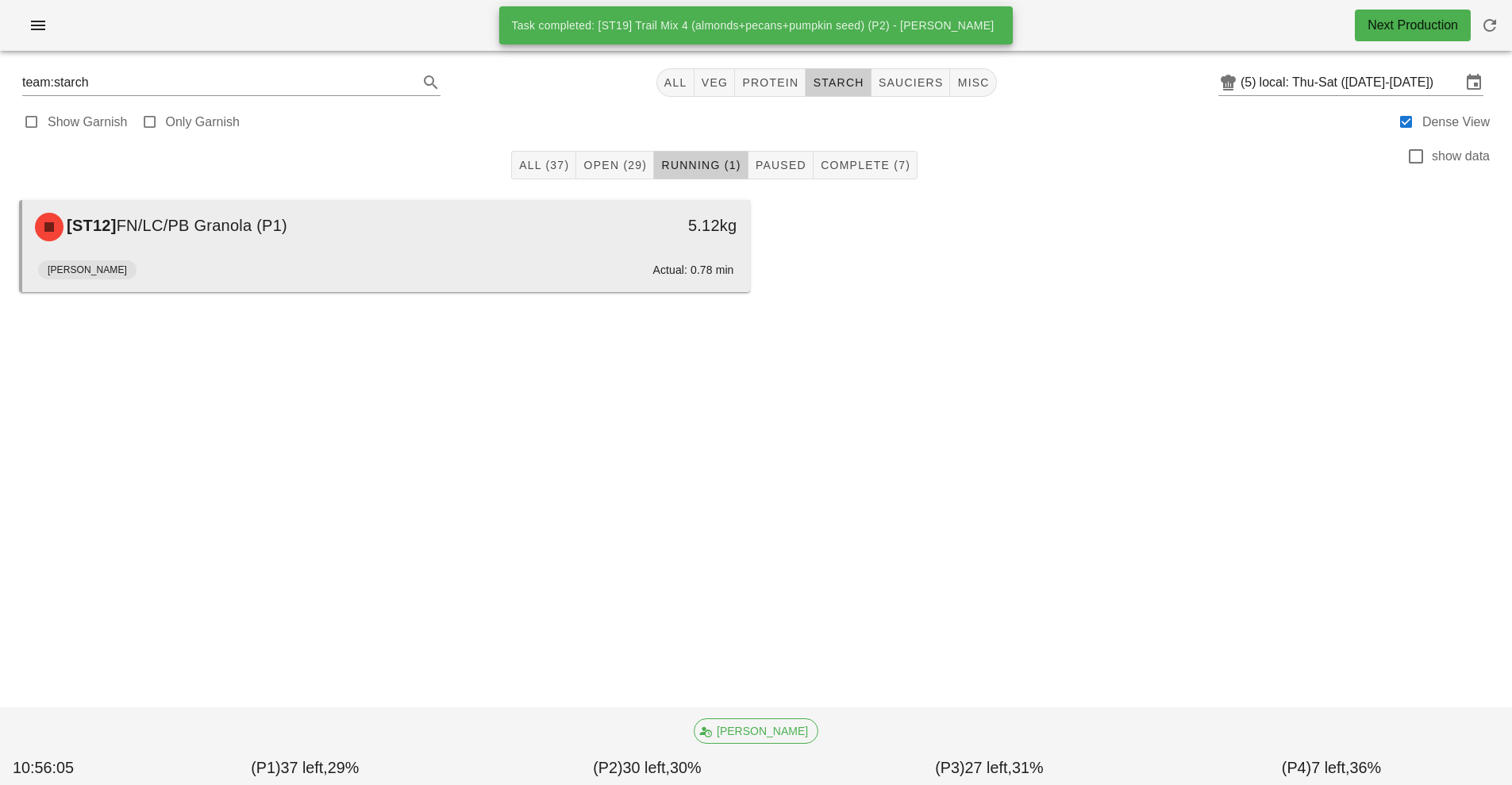
click at [558, 231] on div "[ST12] FN/LC/PB Granola (P1)" at bounding box center [296, 227] width 541 height 47
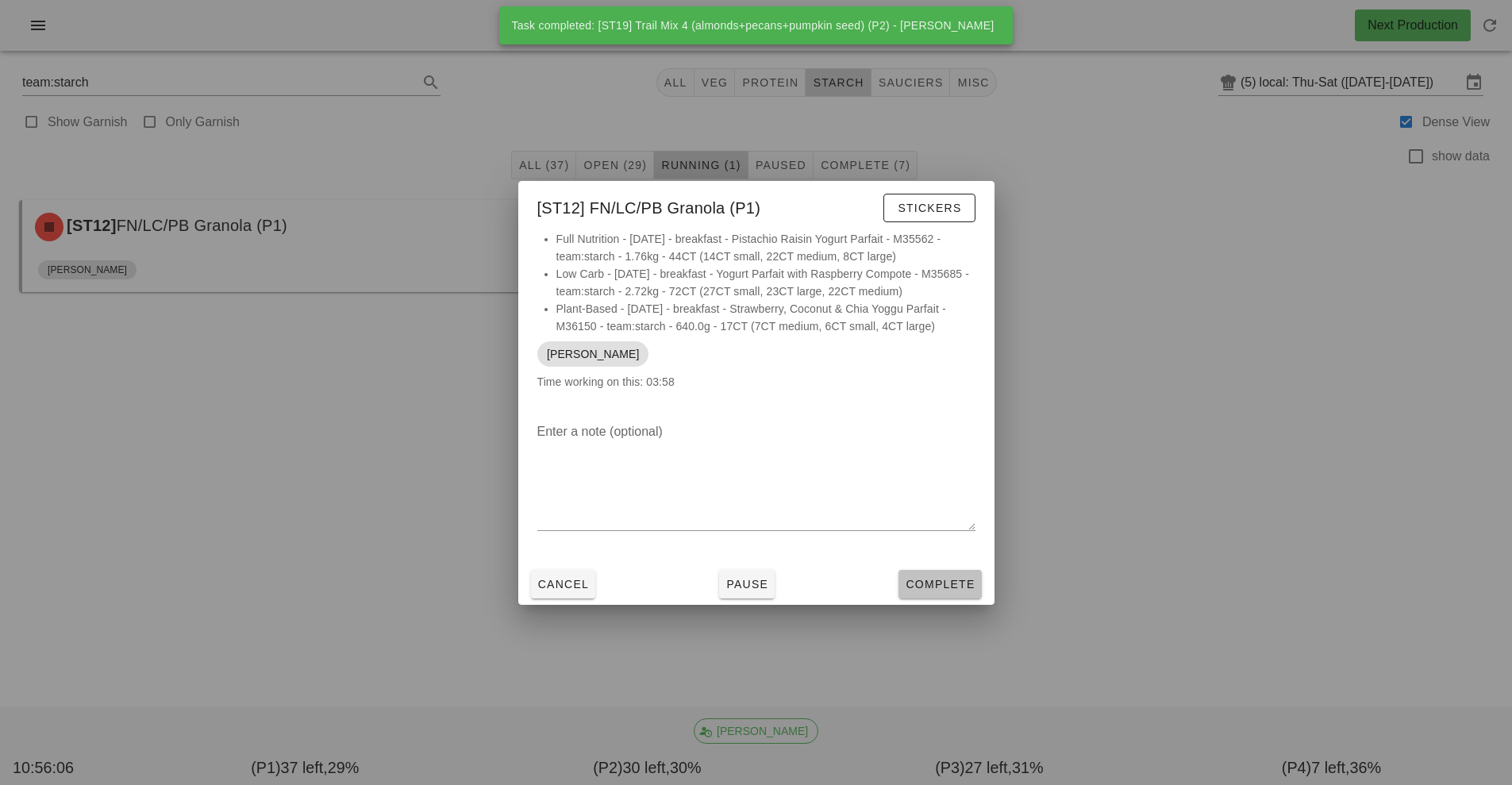
click at [941, 584] on span "Complete" at bounding box center [939, 584] width 70 height 13
